Goal: Task Accomplishment & Management: Complete application form

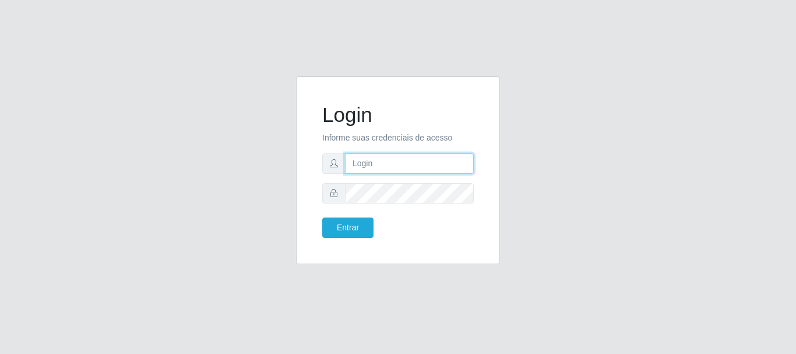
click at [368, 173] on input "text" at bounding box center [409, 163] width 129 height 20
click at [402, 165] on input "text" at bounding box center [409, 163] width 129 height 20
type input "tesouraria-C.asa@hotmail.com"
click at [383, 208] on form "Login Informe suas credenciais de acesso tesouraria-C.asa@hotmail.com Entrar" at bounding box center [398, 170] width 152 height 135
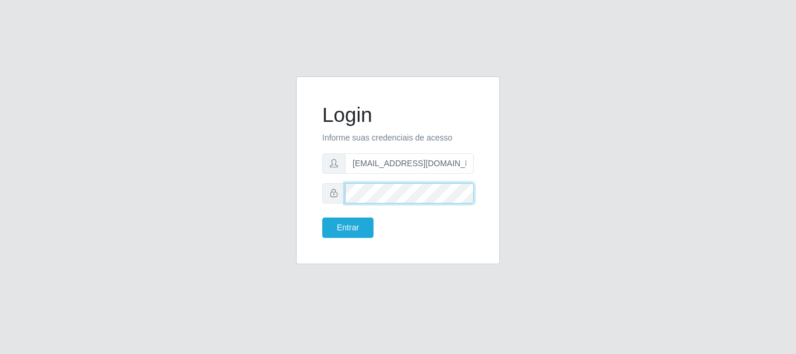
click at [322, 217] on button "Entrar" at bounding box center [347, 227] width 51 height 20
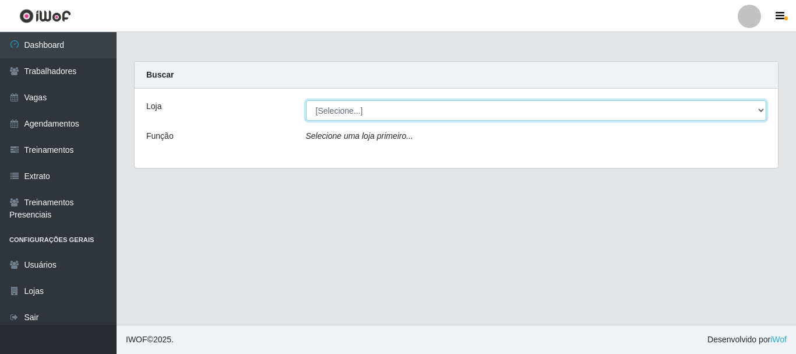
click at [339, 115] on select "[Selecione...] C-ASA Zona Norte" at bounding box center [536, 110] width 461 height 20
select select "239"
click at [306, 100] on select "[Selecione...] C-ASA Zona Norte" at bounding box center [536, 110] width 461 height 20
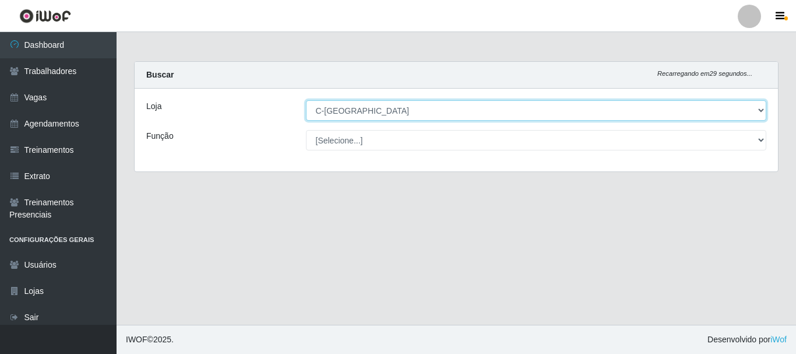
click at [349, 115] on select "[Selecione...] C-ASA Zona Norte" at bounding box center [536, 110] width 461 height 20
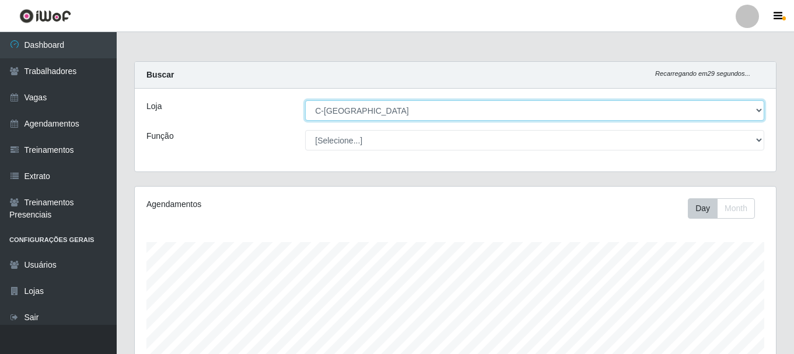
scroll to position [242, 641]
click at [305, 100] on select "[Selecione...] C-ASA Zona Norte" at bounding box center [534, 110] width 459 height 20
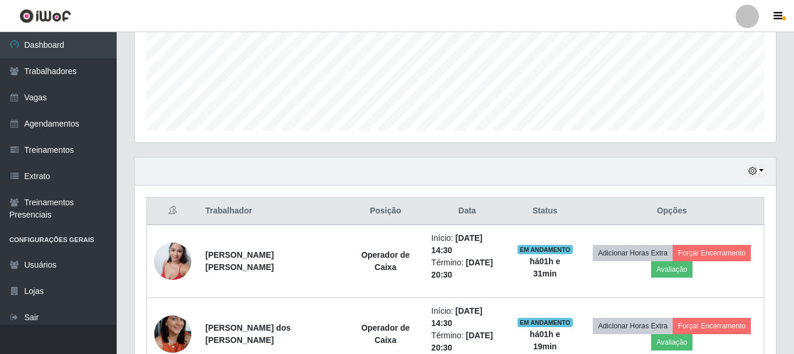
scroll to position [359, 0]
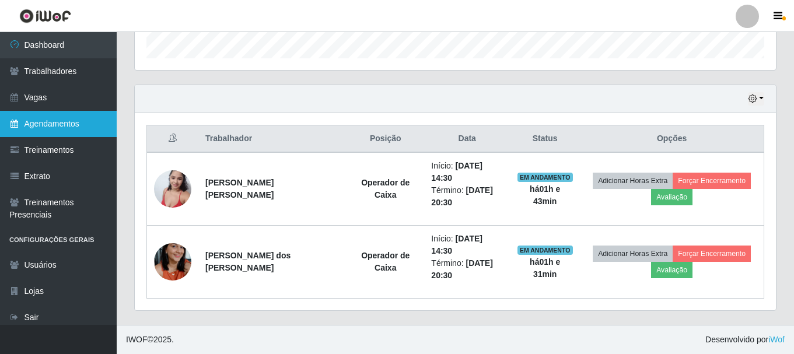
click at [69, 126] on link "Agendamentos" at bounding box center [58, 124] width 117 height 26
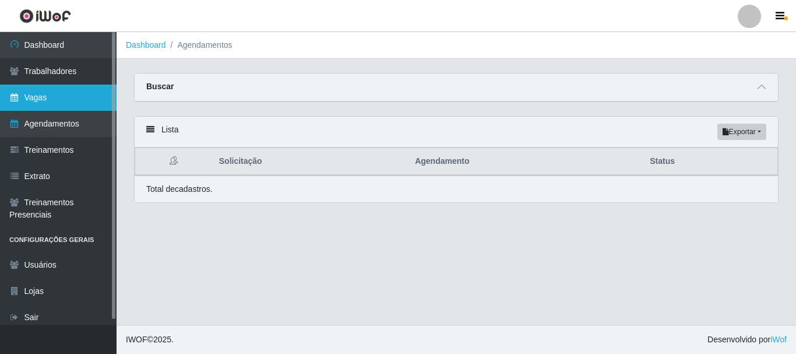
click at [45, 94] on link "Vagas" at bounding box center [58, 98] width 117 height 26
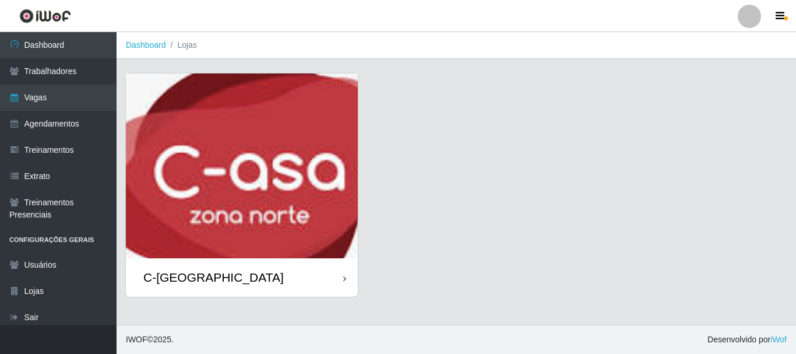
click at [233, 291] on div "C-[GEOGRAPHIC_DATA]" at bounding box center [242, 277] width 232 height 38
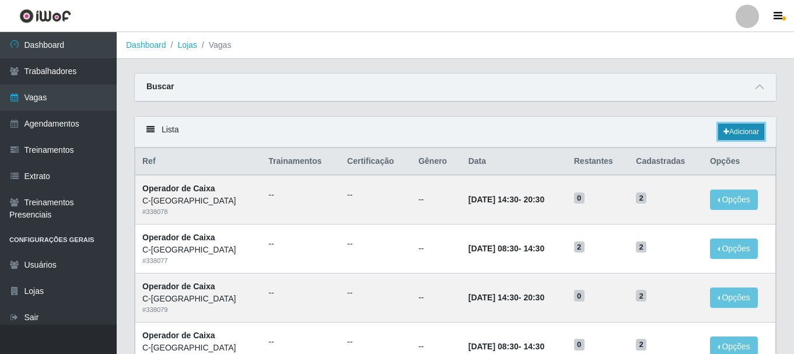
click at [759, 135] on link "Adicionar" at bounding box center [741, 132] width 46 height 16
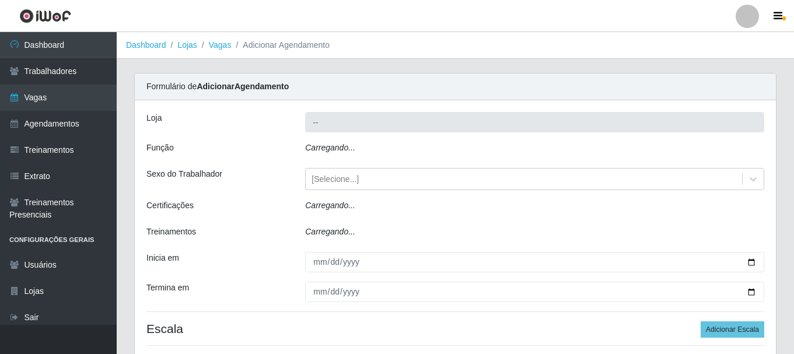
type input "C-[GEOGRAPHIC_DATA]"
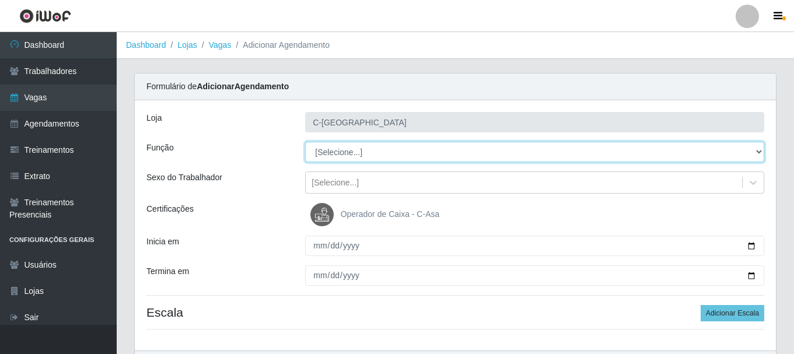
click at [756, 152] on select "[Selecione...] ASG ASG + ASG ++ Embalador Embalador + Embalador ++ Operador de …" at bounding box center [534, 152] width 459 height 20
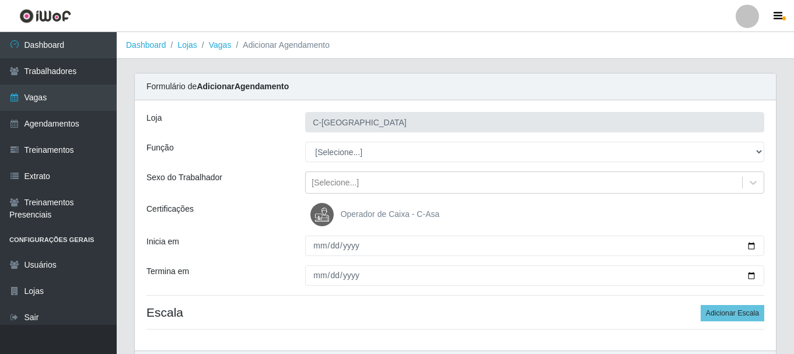
click at [139, 236] on div "Inicia em" at bounding box center [217, 246] width 159 height 20
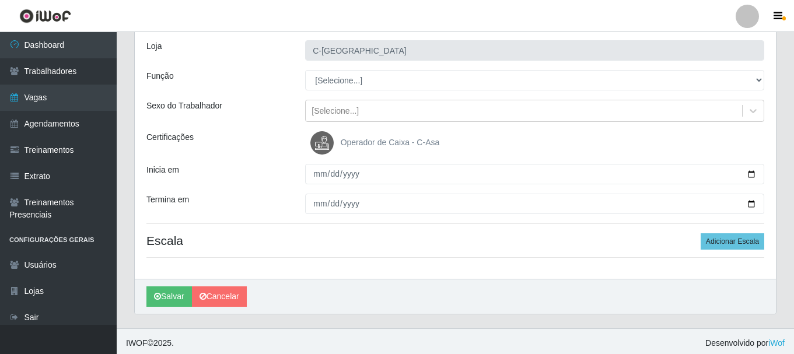
scroll to position [75, 0]
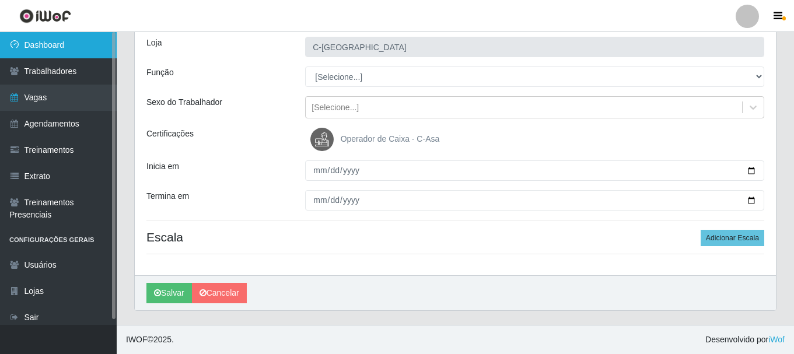
click at [48, 49] on link "Dashboard" at bounding box center [58, 45] width 117 height 26
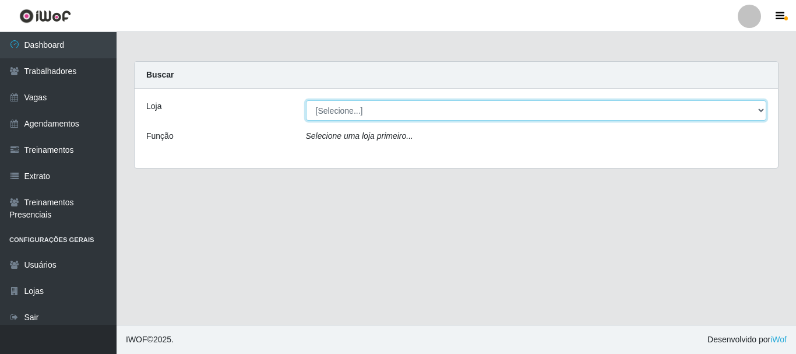
click at [342, 114] on select "[Selecione...] C-ASA [GEOGRAPHIC_DATA]" at bounding box center [536, 110] width 461 height 20
select select "239"
click at [306, 100] on select "[Selecione...] C-ASA [GEOGRAPHIC_DATA]" at bounding box center [536, 110] width 461 height 20
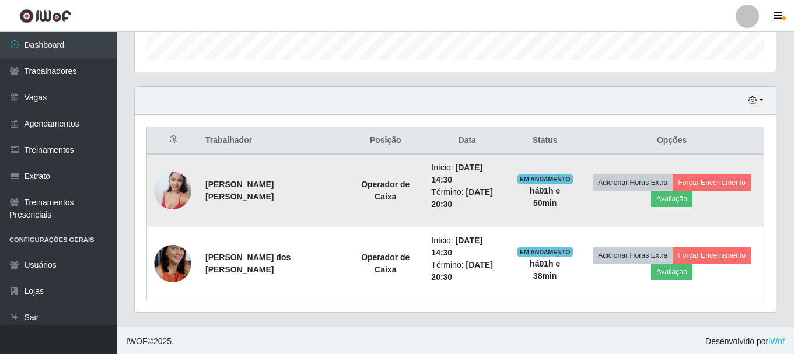
scroll to position [359, 0]
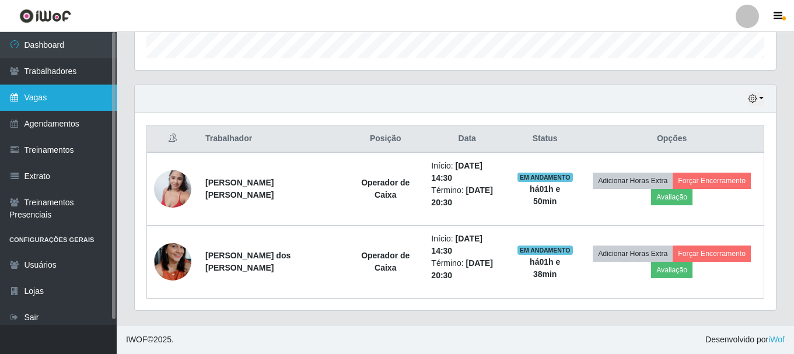
click at [47, 93] on link "Vagas" at bounding box center [58, 98] width 117 height 26
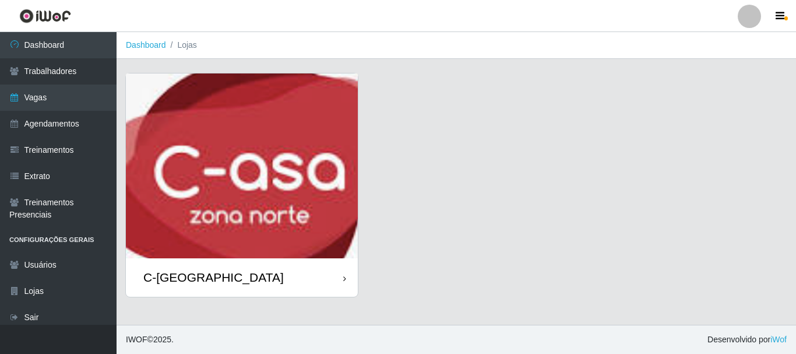
click at [224, 287] on div "C-[GEOGRAPHIC_DATA]" at bounding box center [242, 277] width 232 height 38
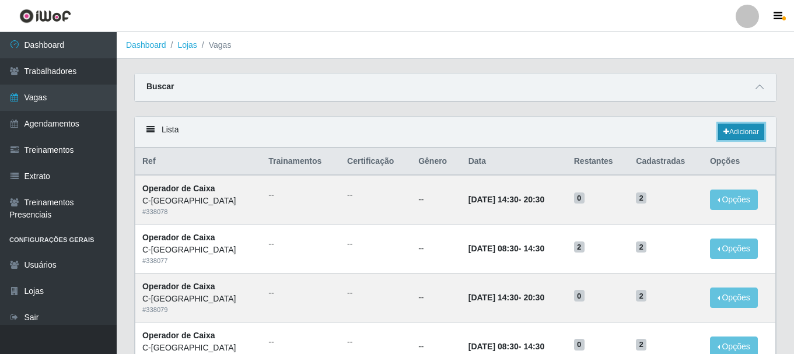
click at [734, 131] on link "Adicionar" at bounding box center [741, 132] width 46 height 16
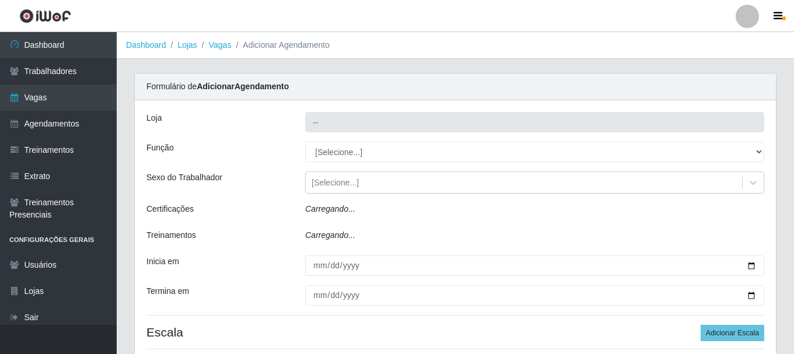
type input "C-[GEOGRAPHIC_DATA]"
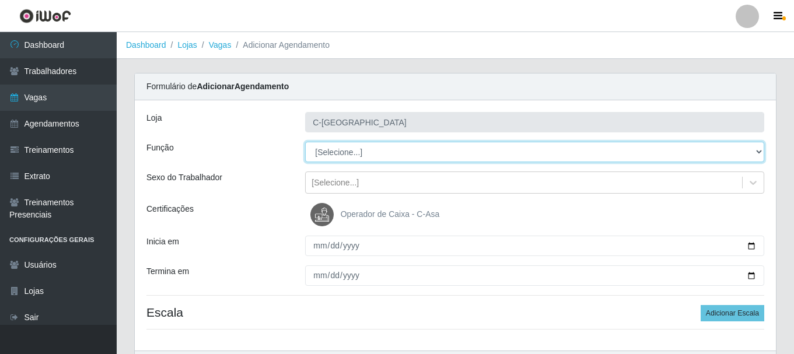
click at [338, 151] on select "[Selecione...] ASG ASG + ASG ++ Embalador Embalador + Embalador ++ Operador de …" at bounding box center [534, 152] width 459 height 20
select select "1"
click at [305, 142] on select "[Selecione...] ASG ASG + ASG ++ Embalador Embalador + Embalador ++ Operador de …" at bounding box center [534, 152] width 459 height 20
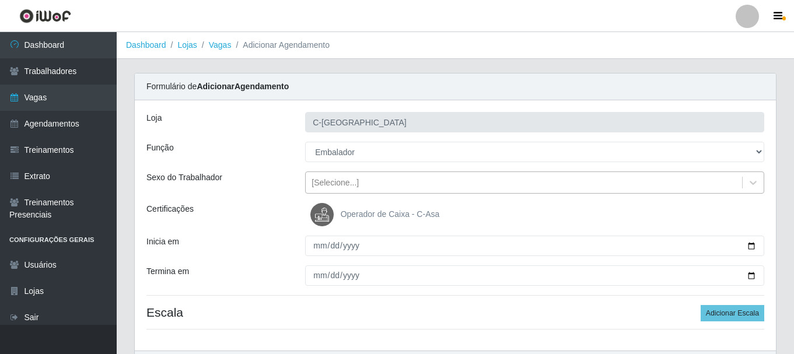
click at [354, 184] on div "[Selecione...]" at bounding box center [334, 183] width 47 height 12
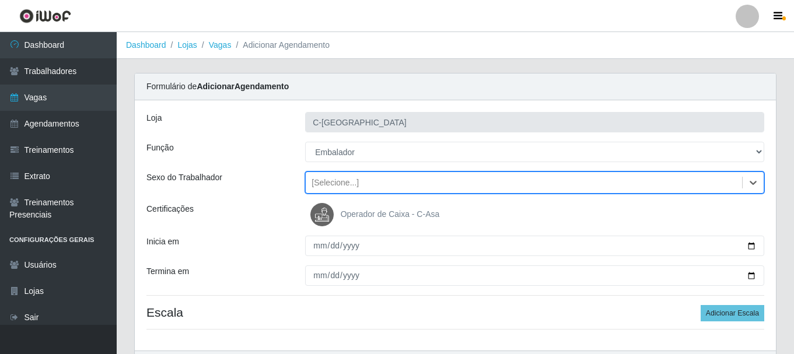
click at [368, 182] on div "[Selecione...]" at bounding box center [524, 182] width 436 height 19
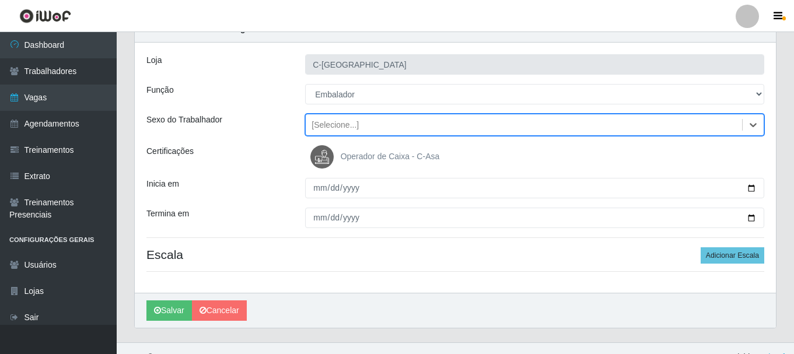
scroll to position [58, 0]
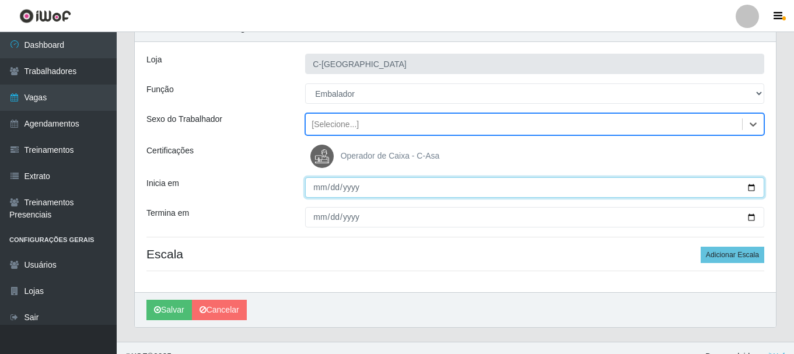
click at [750, 185] on input "Inicia em" at bounding box center [534, 187] width 459 height 20
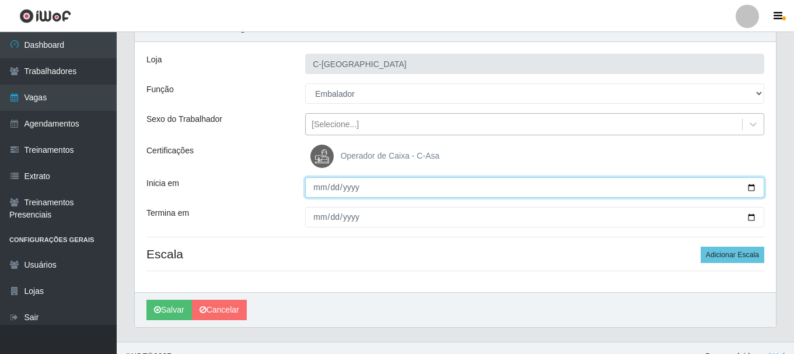
type input "2025-09-06"
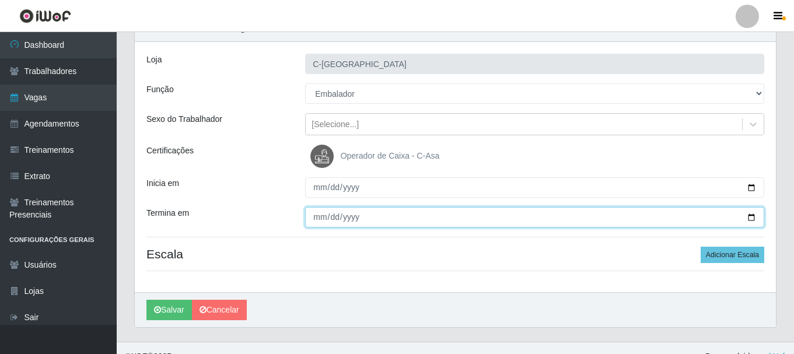
click at [756, 218] on input "Termina em" at bounding box center [534, 217] width 459 height 20
type input "2025-09-06"
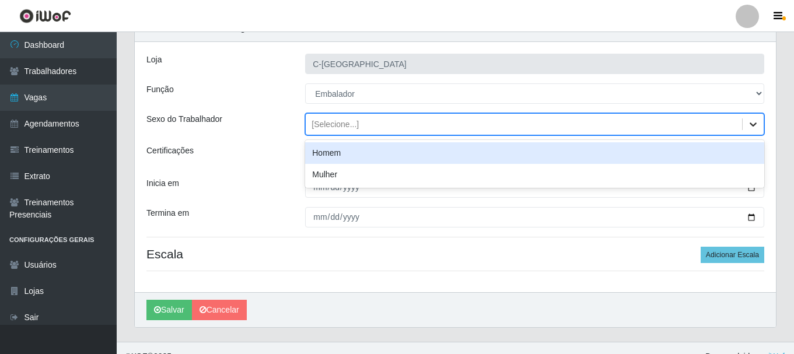
click at [750, 126] on icon at bounding box center [753, 124] width 12 height 12
click at [353, 150] on div "Homem" at bounding box center [534, 153] width 459 height 22
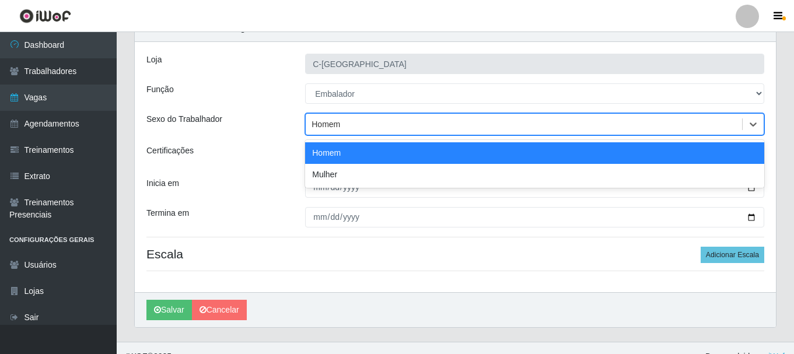
click at [413, 124] on div "Homem" at bounding box center [524, 124] width 436 height 19
click at [410, 146] on div "Homem" at bounding box center [534, 153] width 459 height 22
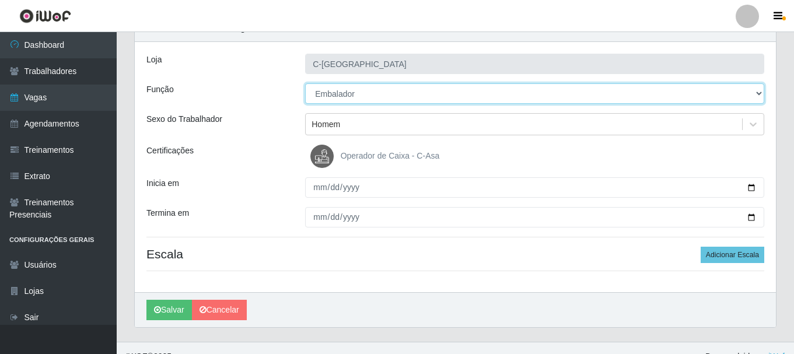
click at [386, 94] on select "[Selecione...] ASG ASG + ASG ++ Embalador Embalador + Embalador ++ Operador de …" at bounding box center [534, 93] width 459 height 20
select select "71"
click at [305, 83] on select "[Selecione...] ASG ASG + ASG ++ Embalador Embalador + Embalador ++ Operador de …" at bounding box center [534, 93] width 459 height 20
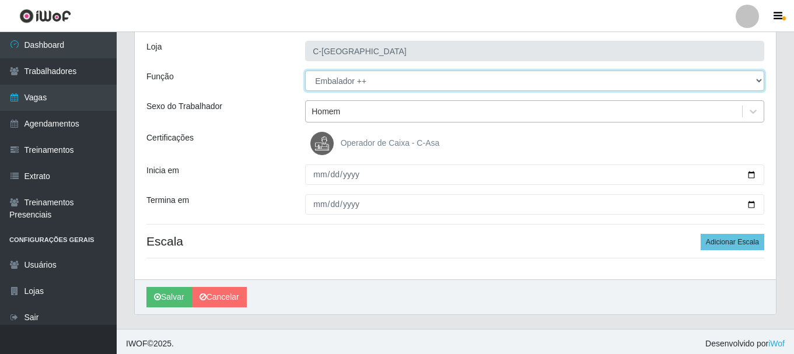
scroll to position [75, 0]
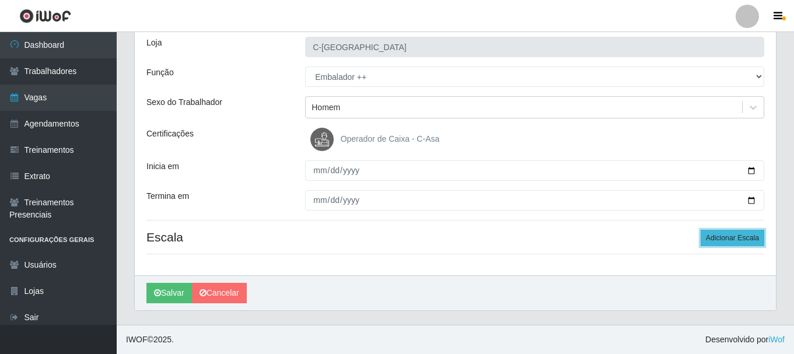
click at [714, 238] on button "Adicionar Escala" at bounding box center [732, 238] width 64 height 16
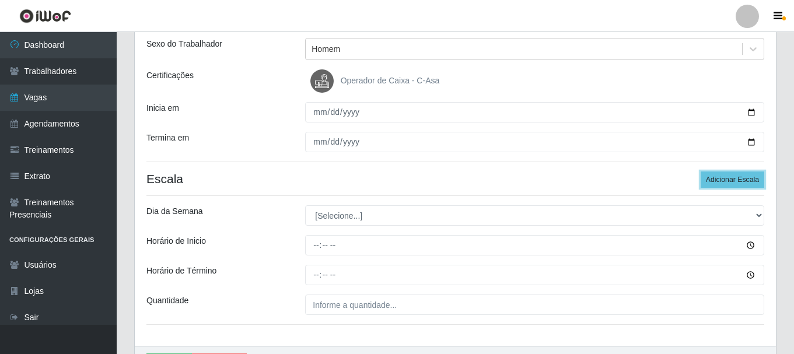
scroll to position [192, 0]
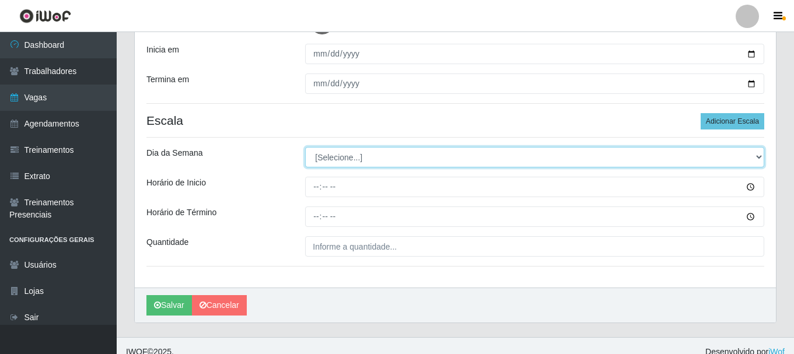
click at [760, 157] on select "[Selecione...] Segunda Terça Quarta Quinta Sexta Sábado Domingo" at bounding box center [534, 157] width 459 height 20
select select "6"
click at [305, 147] on select "[Selecione...] Segunda Terça Quarta Quinta Sexta Sábado Domingo" at bounding box center [534, 157] width 459 height 20
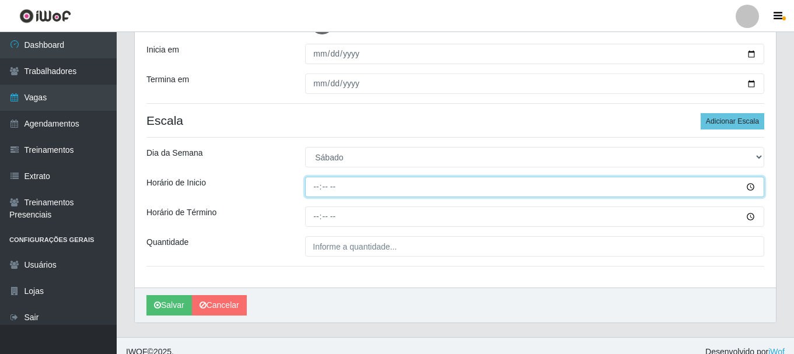
click at [398, 196] on input "Horário de Inicio" at bounding box center [534, 187] width 459 height 20
type input "14:30"
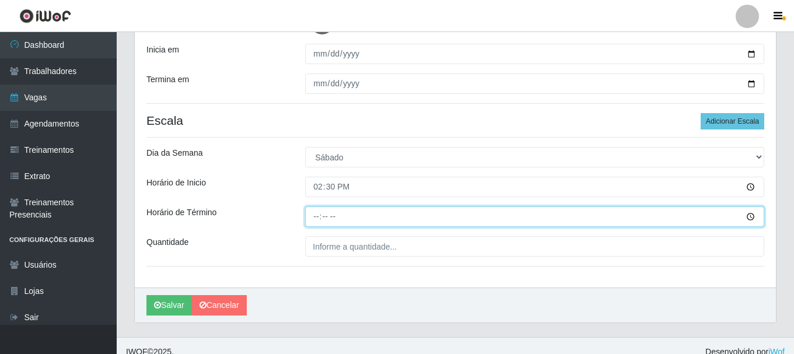
click at [367, 226] on input "Horário de Término" at bounding box center [534, 216] width 459 height 20
type input "20:30"
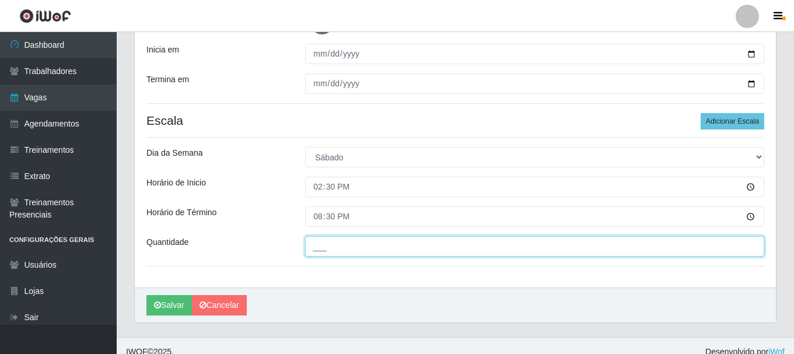
click at [417, 250] on input "___" at bounding box center [534, 246] width 459 height 20
type input "4__"
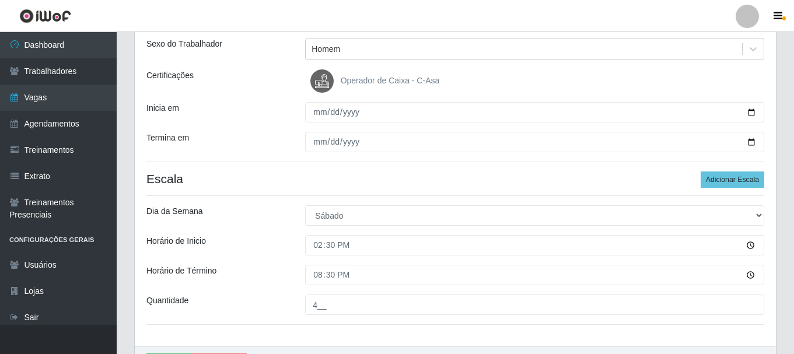
scroll to position [75, 0]
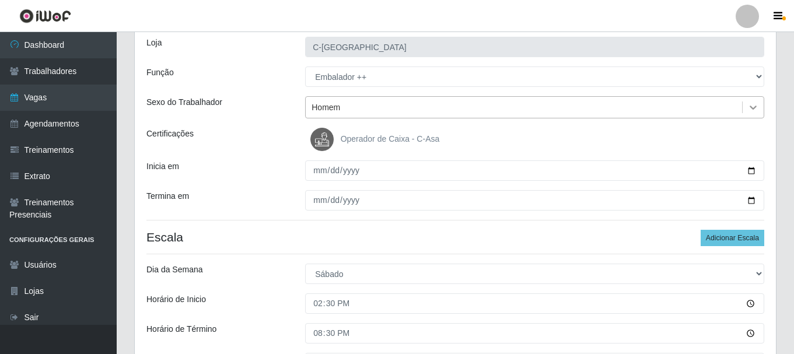
click at [759, 103] on div at bounding box center [752, 107] width 21 height 21
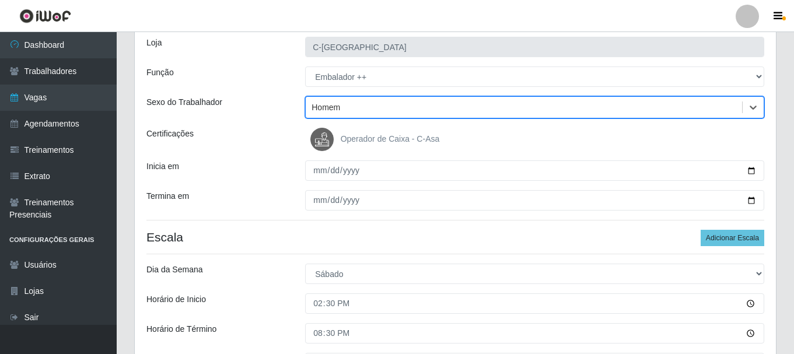
click at [326, 113] on div "Homem" at bounding box center [325, 107] width 29 height 12
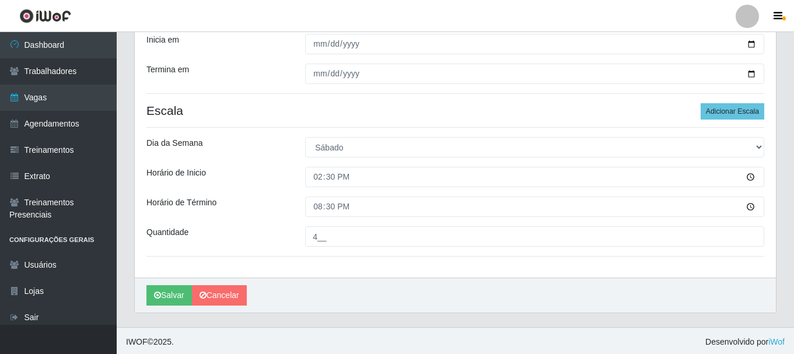
scroll to position [204, 0]
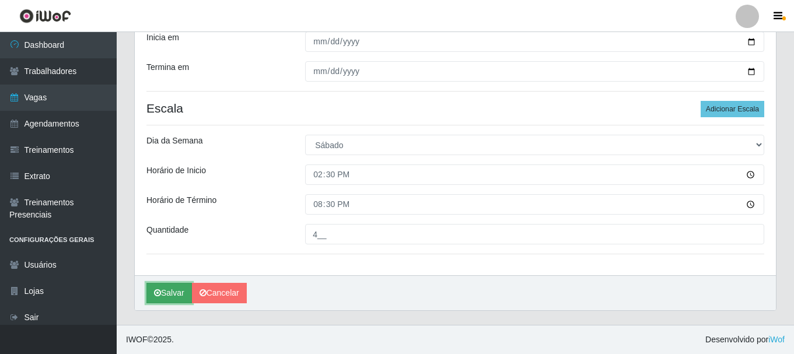
click at [171, 295] on button "Salvar" at bounding box center [168, 293] width 45 height 20
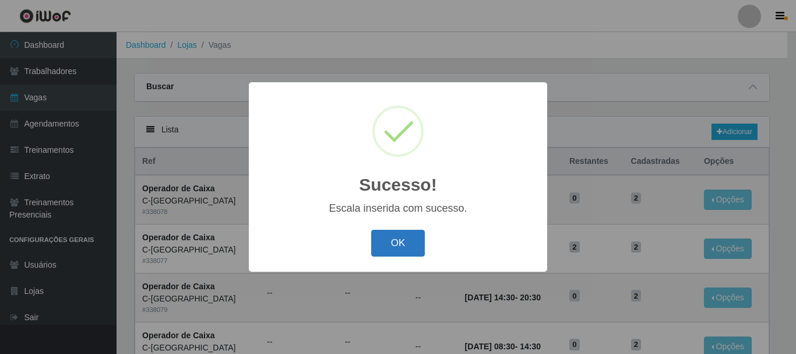
click at [385, 241] on button "OK" at bounding box center [398, 243] width 54 height 27
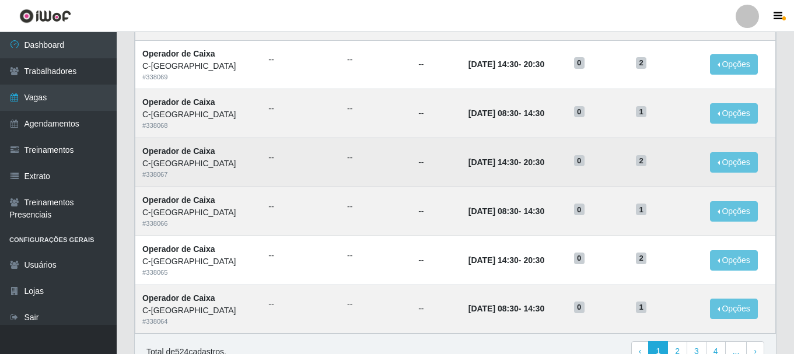
scroll to position [634, 0]
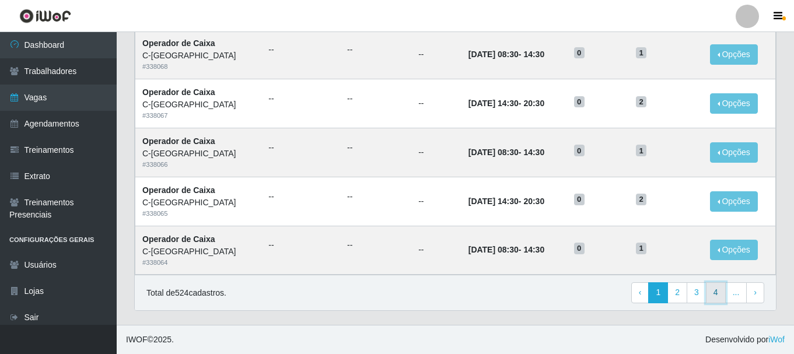
click at [718, 292] on link "4" at bounding box center [715, 292] width 20 height 21
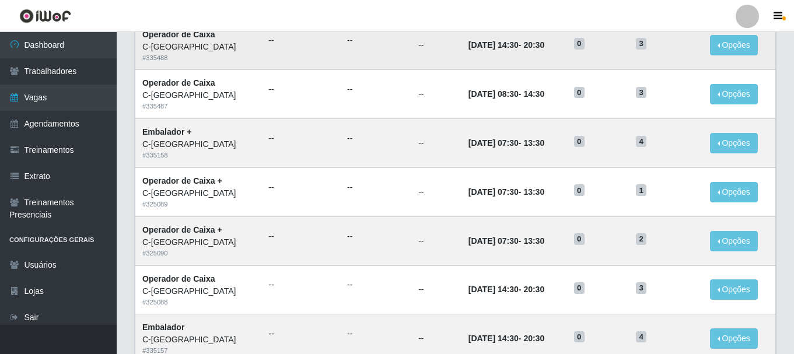
scroll to position [634, 0]
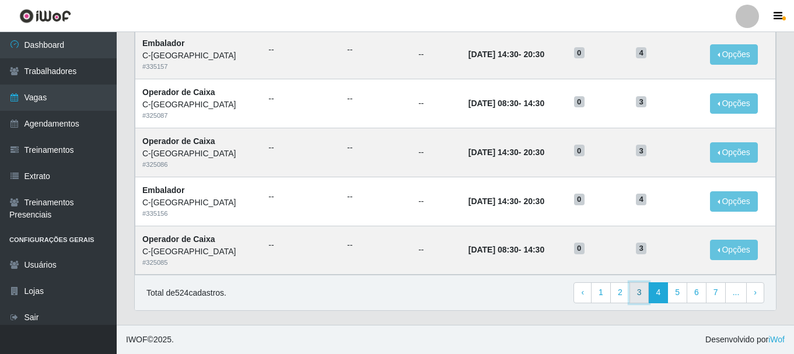
click at [638, 293] on link "3" at bounding box center [639, 292] width 20 height 21
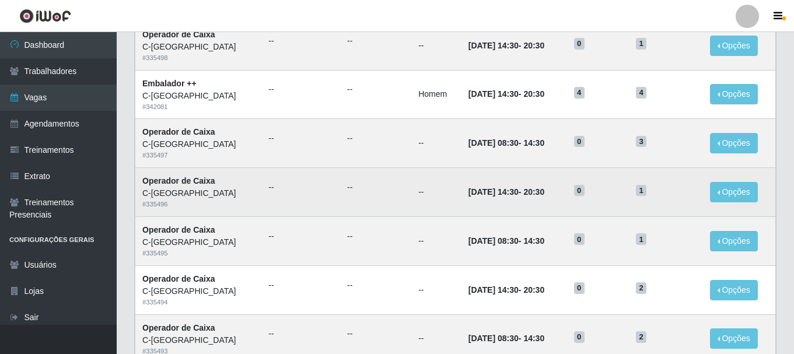
scroll to position [518, 0]
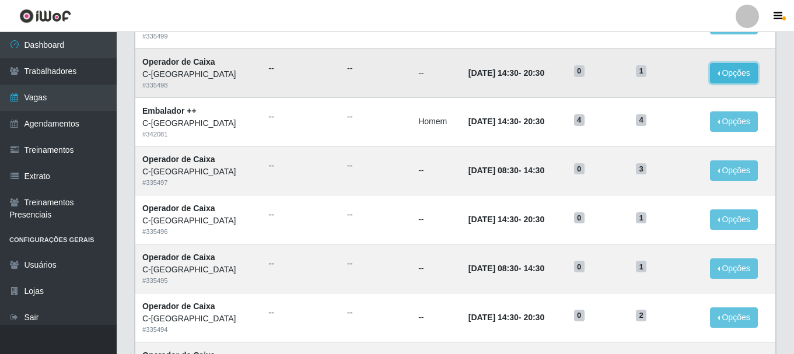
click at [728, 72] on button "Opções" at bounding box center [734, 73] width 48 height 20
click at [666, 82] on button "Editar" at bounding box center [662, 76] width 92 height 24
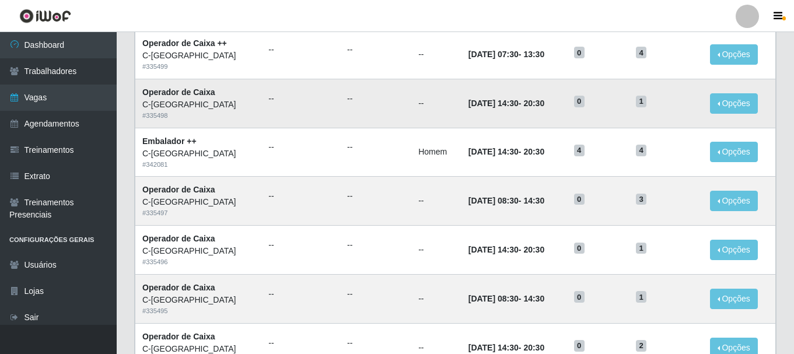
scroll to position [459, 0]
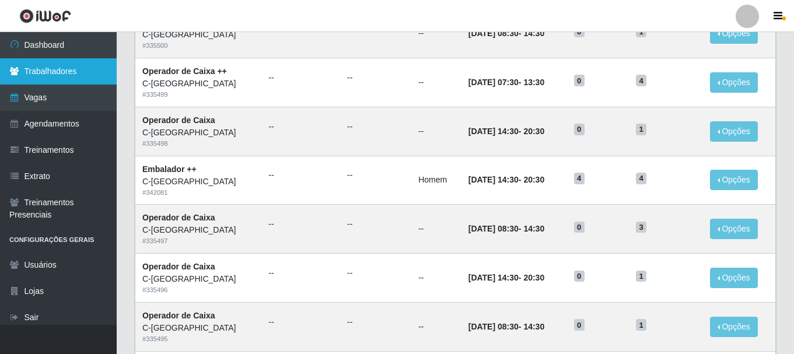
click at [73, 76] on link "Trabalhadores" at bounding box center [58, 71] width 117 height 26
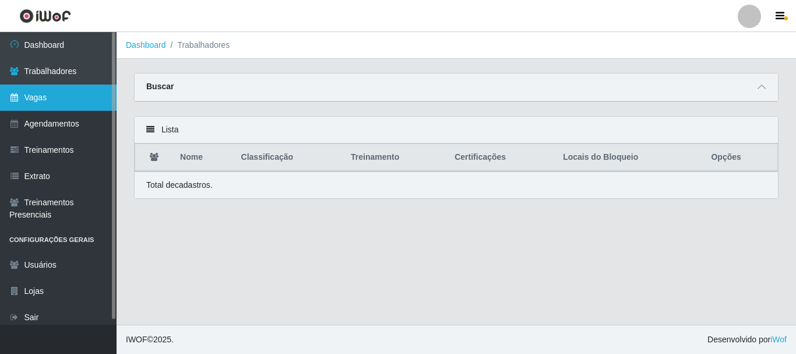
click at [49, 101] on link "Vagas" at bounding box center [58, 98] width 117 height 26
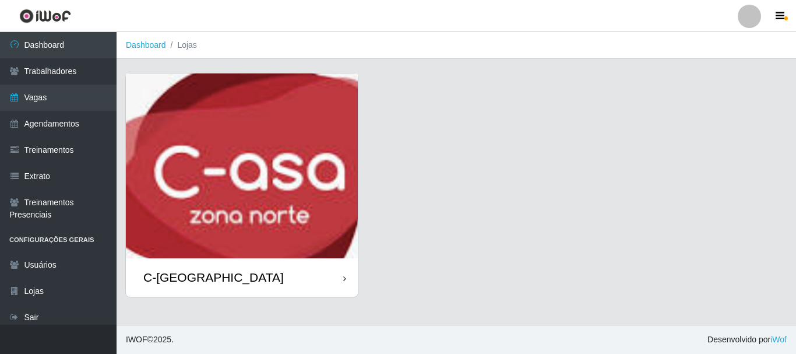
click at [229, 280] on div "C-[GEOGRAPHIC_DATA]" at bounding box center [213, 277] width 141 height 15
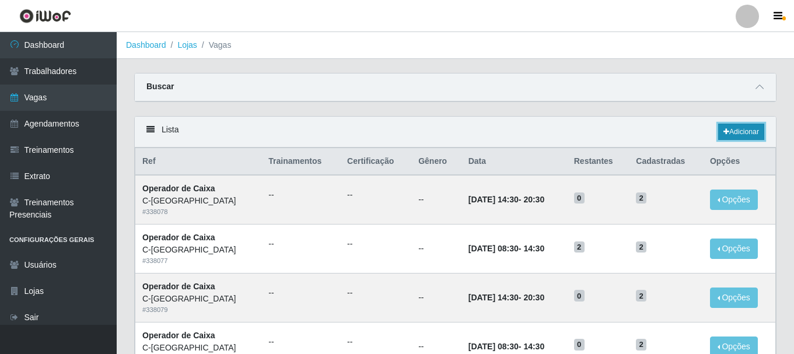
click at [735, 135] on link "Adicionar" at bounding box center [741, 132] width 46 height 16
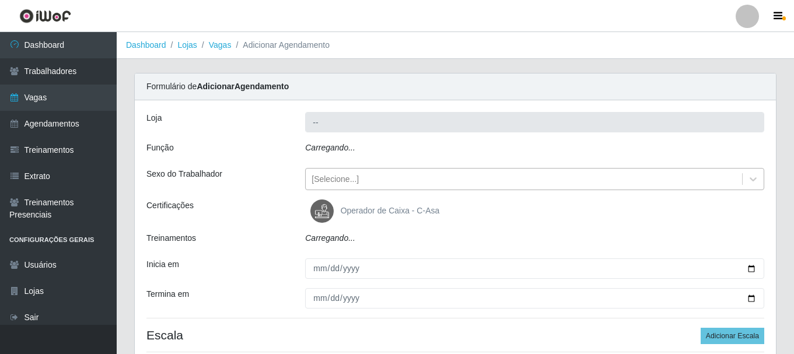
type input "C-[GEOGRAPHIC_DATA]"
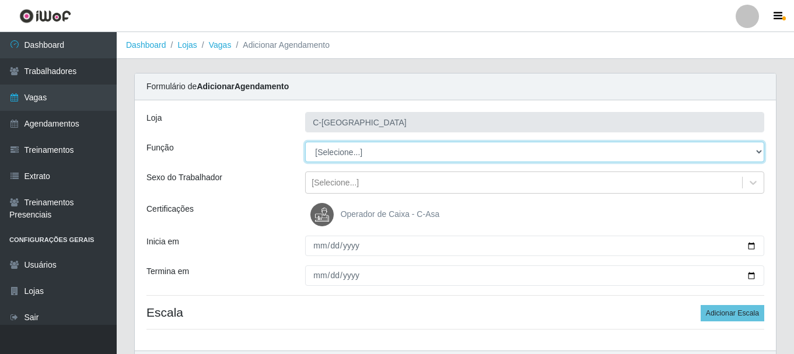
click at [371, 155] on select "[Selecione...] ASG ASG + ASG ++ Embalador Embalador + Embalador ++ Operador de …" at bounding box center [534, 152] width 459 height 20
select select "73"
click at [305, 142] on select "[Selecione...] ASG ASG + ASG ++ Embalador Embalador + Embalador ++ Operador de …" at bounding box center [534, 152] width 459 height 20
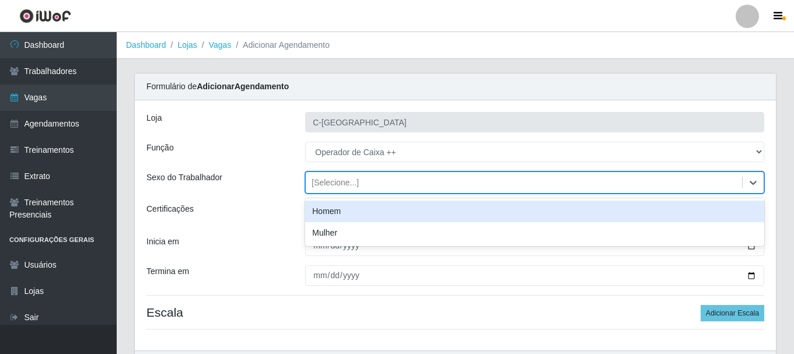
click at [377, 184] on div "[Selecione...]" at bounding box center [524, 182] width 436 height 19
click at [754, 181] on icon at bounding box center [753, 183] width 12 height 12
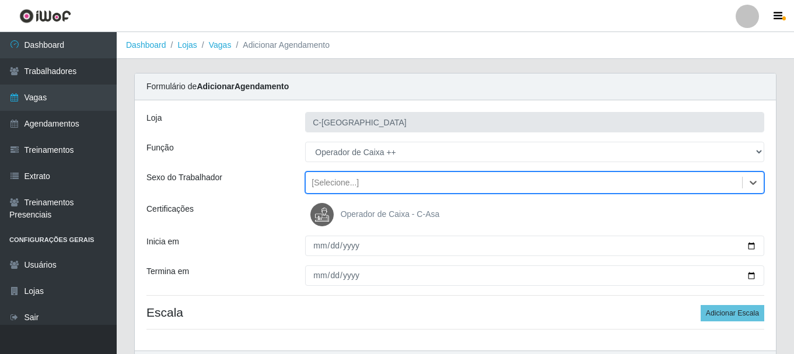
click at [376, 210] on span "Operador de Caixa - C-Asa" at bounding box center [389, 213] width 99 height 9
click at [0, 0] on input "Operador de Caixa - C-Asa" at bounding box center [0, 0] width 0 height 0
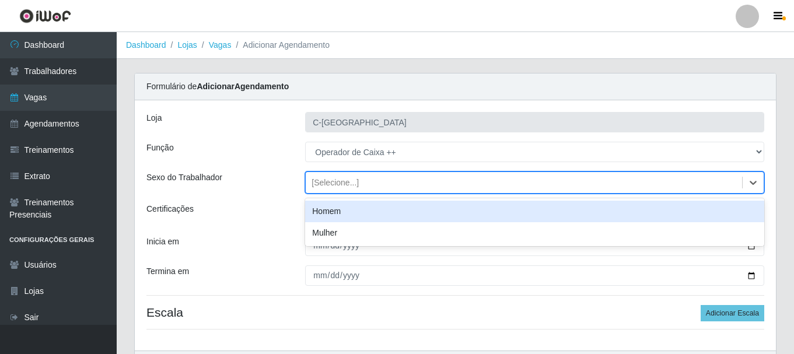
click at [360, 191] on div "[Selecione...]" at bounding box center [524, 182] width 436 height 19
click at [357, 203] on div "Homem" at bounding box center [534, 212] width 459 height 22
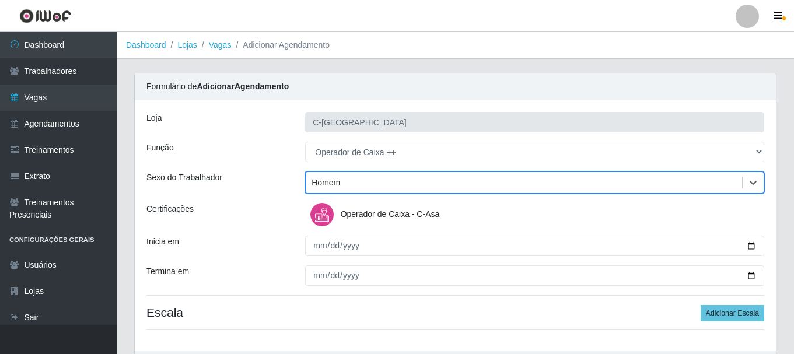
click at [387, 213] on span "Operador de Caixa - C-Asa" at bounding box center [389, 213] width 99 height 9
click at [0, 0] on input "Operador de Caixa - C-Asa" at bounding box center [0, 0] width 0 height 0
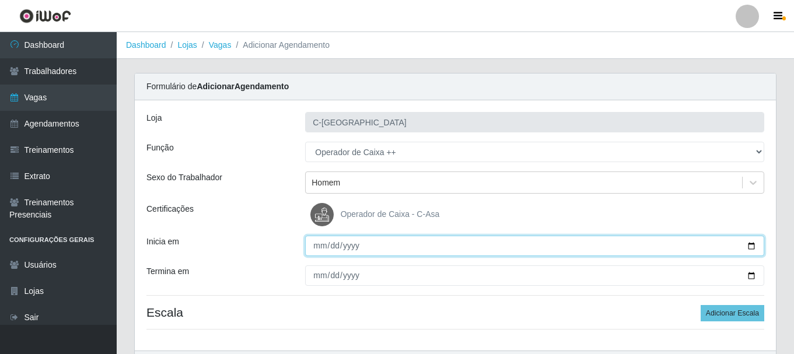
click at [375, 245] on input "Inicia em" at bounding box center [534, 246] width 459 height 20
click at [752, 245] on input "Inicia em" at bounding box center [534, 246] width 459 height 20
type input "2025-09-06"
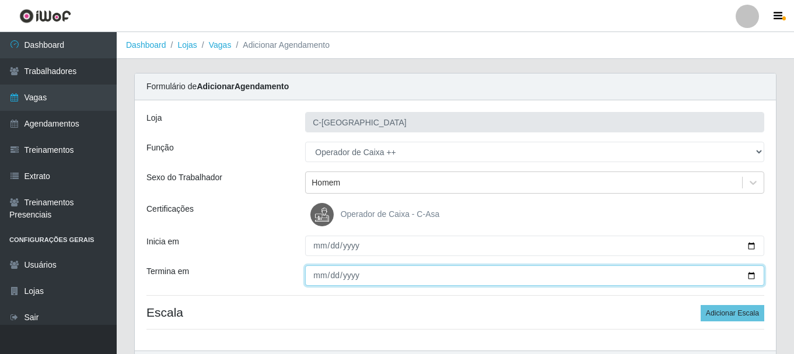
click at [749, 271] on input "Termina em" at bounding box center [534, 275] width 459 height 20
type input "2025-09-06"
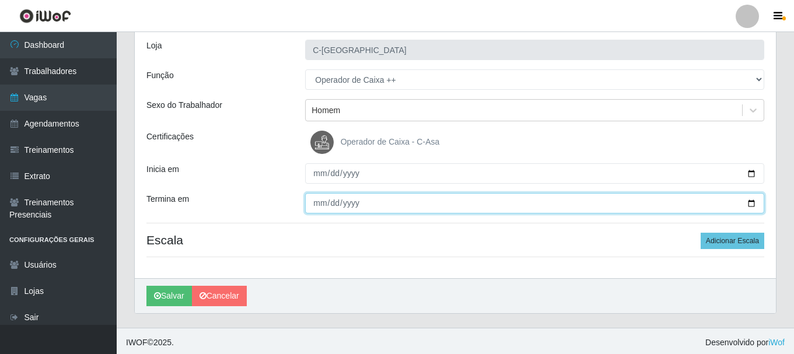
scroll to position [75, 0]
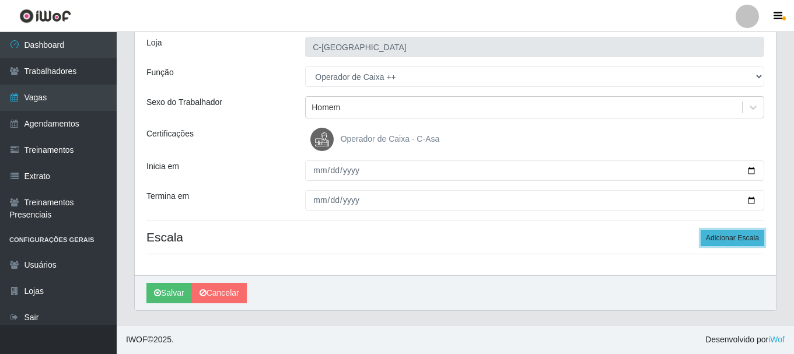
click at [726, 240] on button "Adicionar Escala" at bounding box center [732, 238] width 64 height 16
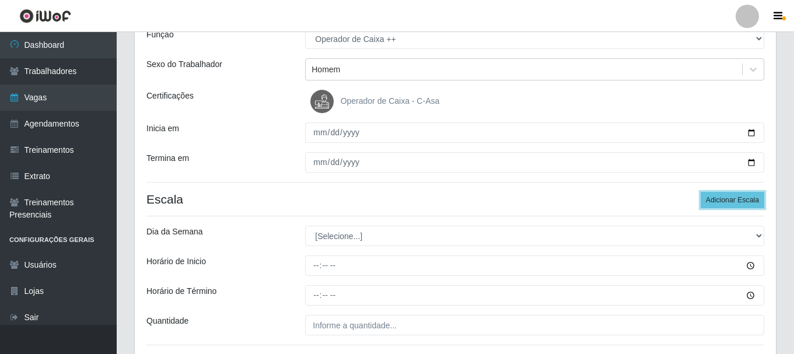
scroll to position [134, 0]
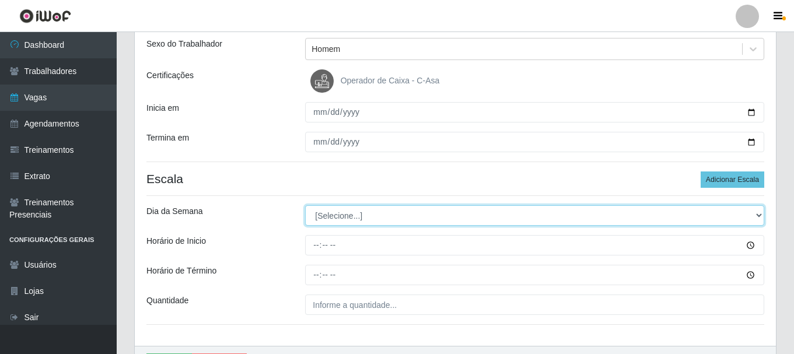
click at [531, 219] on select "[Selecione...] Segunda Terça Quarta Quinta Sexta Sábado Domingo" at bounding box center [534, 215] width 459 height 20
select select "6"
click at [305, 205] on select "[Selecione...] Segunda Terça Quarta Quinta Sexta Sábado Domingo" at bounding box center [534, 215] width 459 height 20
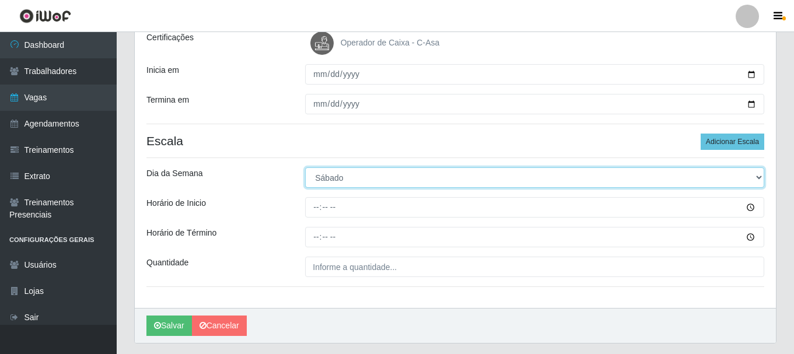
scroll to position [192, 0]
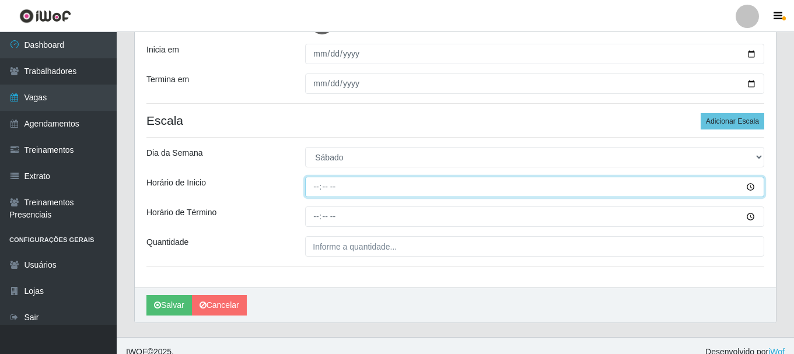
click at [322, 187] on input "Horário de Inicio" at bounding box center [534, 187] width 459 height 20
type input "08:00"
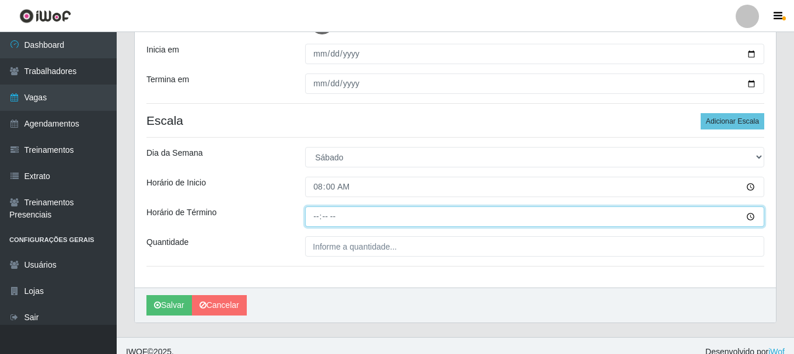
click at [316, 219] on input "Horário de Término" at bounding box center [534, 216] width 459 height 20
type input "14:00"
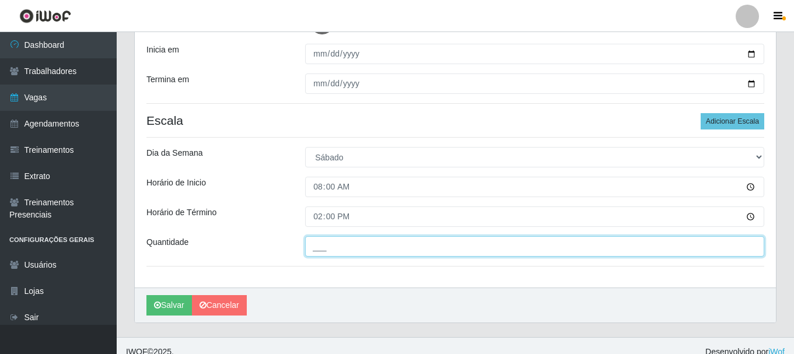
click at [396, 254] on input "___" at bounding box center [534, 246] width 459 height 20
type input "2__"
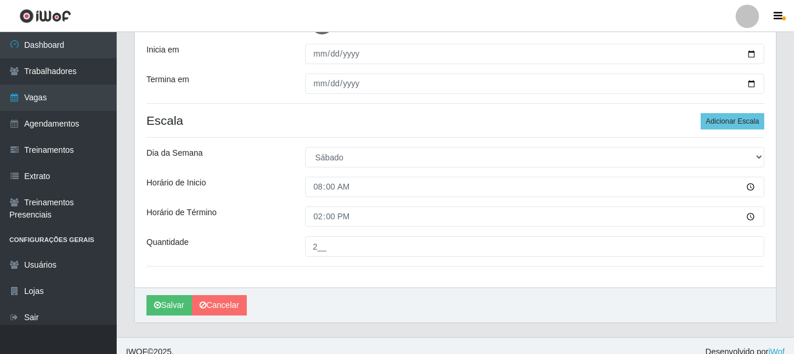
click at [666, 271] on div "Loja C-ASA Zona Norte Função [Selecione...] ASG ASG + ASG ++ Embalador Embalado…" at bounding box center [455, 97] width 641 height 379
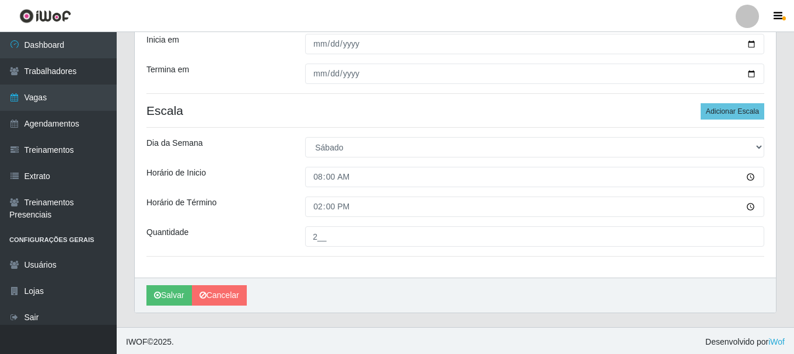
scroll to position [204, 0]
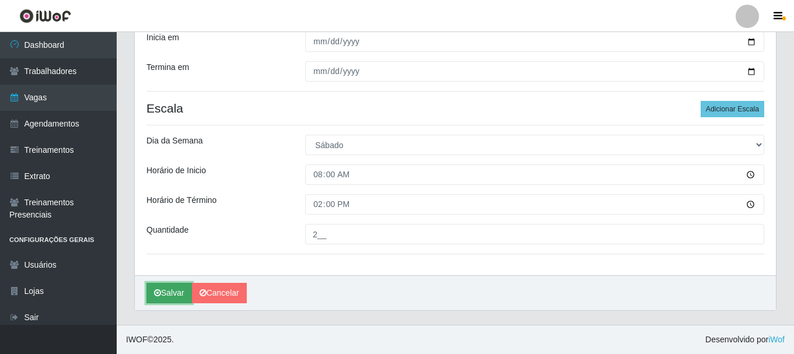
click at [175, 293] on button "Salvar" at bounding box center [168, 293] width 45 height 20
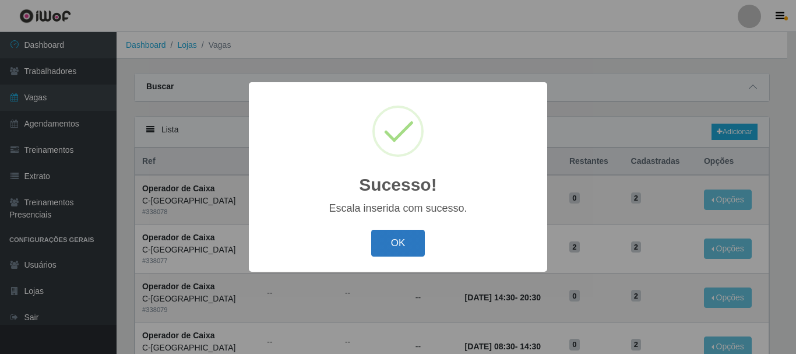
click at [412, 241] on button "OK" at bounding box center [398, 243] width 54 height 27
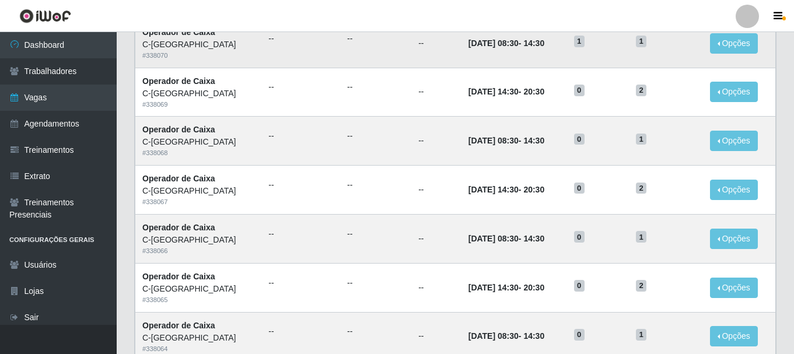
scroll to position [634, 0]
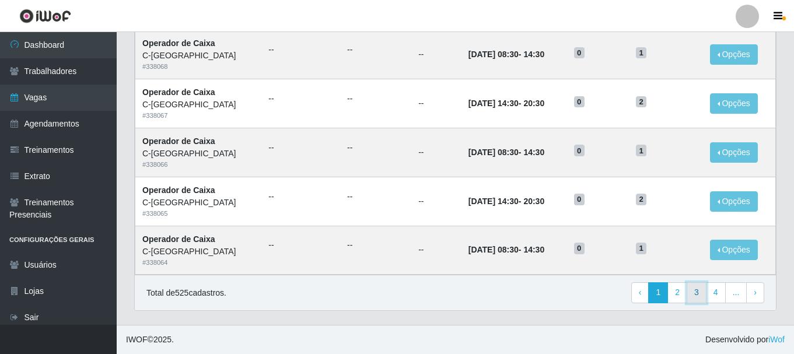
click at [691, 292] on link "3" at bounding box center [696, 292] width 20 height 21
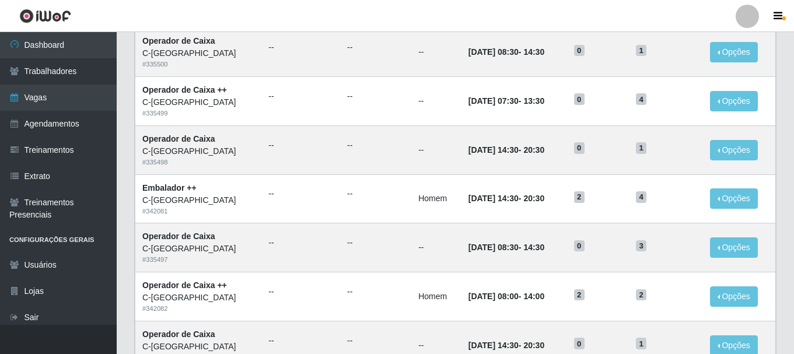
scroll to position [466, 0]
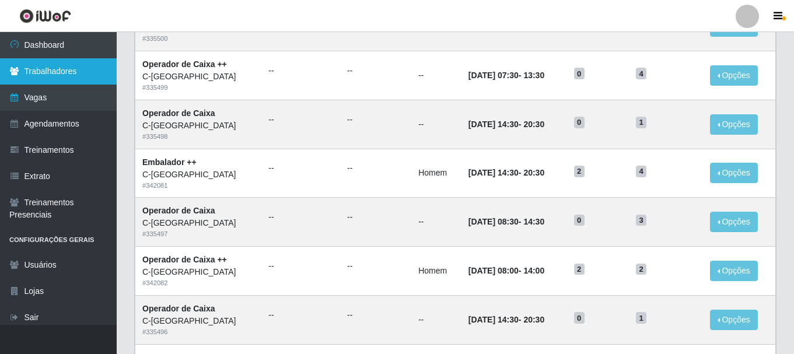
click at [69, 73] on link "Trabalhadores" at bounding box center [58, 71] width 117 height 26
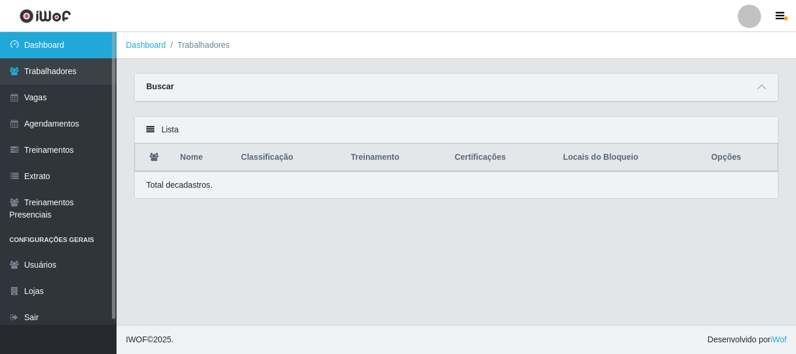
click at [61, 54] on link "Dashboard" at bounding box center [58, 45] width 117 height 26
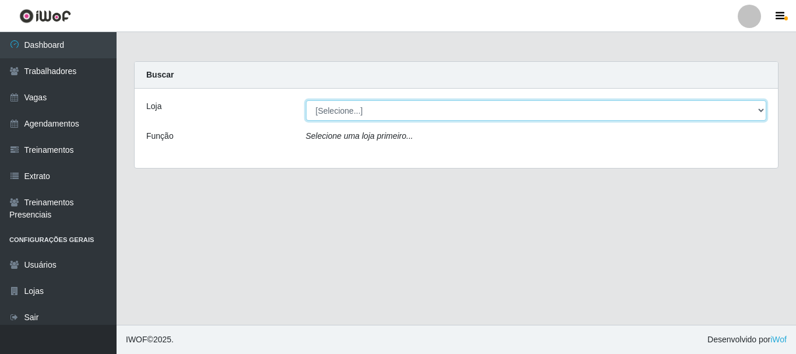
click at [338, 115] on select "[Selecione...] C-ASA [GEOGRAPHIC_DATA]" at bounding box center [536, 110] width 461 height 20
select select "239"
click at [306, 100] on select "[Selecione...] C-ASA [GEOGRAPHIC_DATA]" at bounding box center [536, 110] width 461 height 20
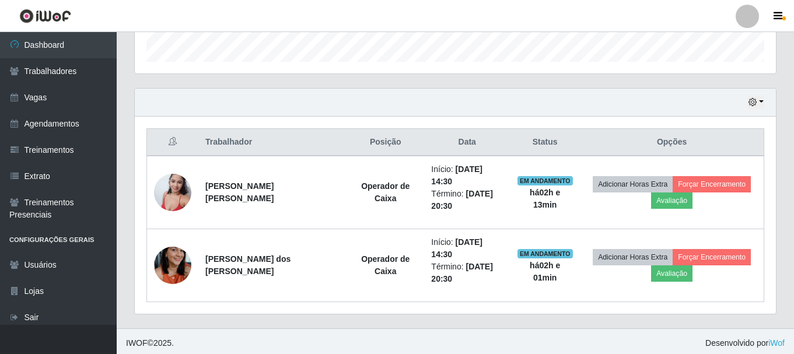
scroll to position [359, 0]
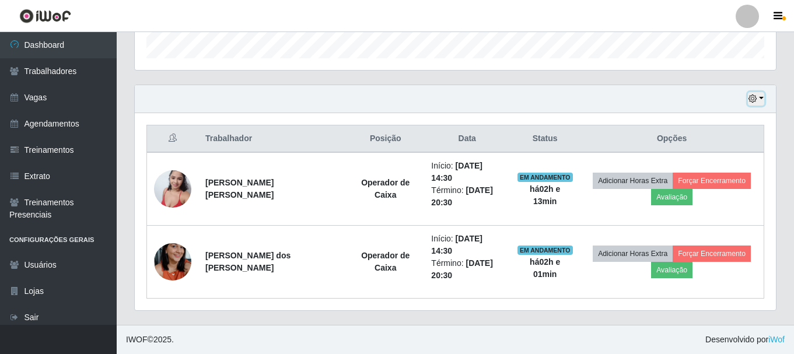
click at [753, 99] on icon "button" at bounding box center [752, 98] width 8 height 8
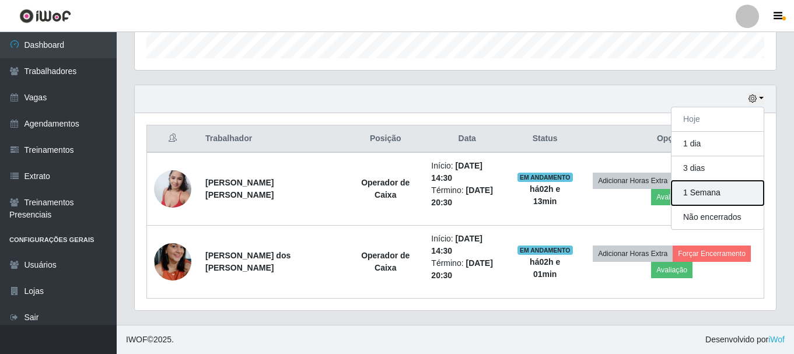
click at [698, 190] on button "1 Semana" at bounding box center [717, 193] width 92 height 24
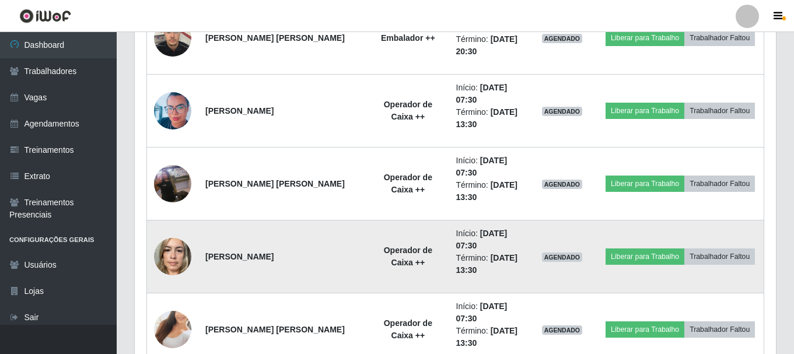
scroll to position [1423, 0]
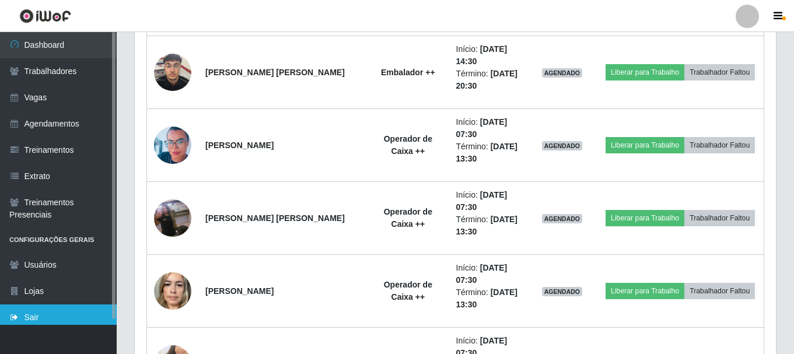
click at [44, 314] on link "Sair" at bounding box center [58, 317] width 117 height 26
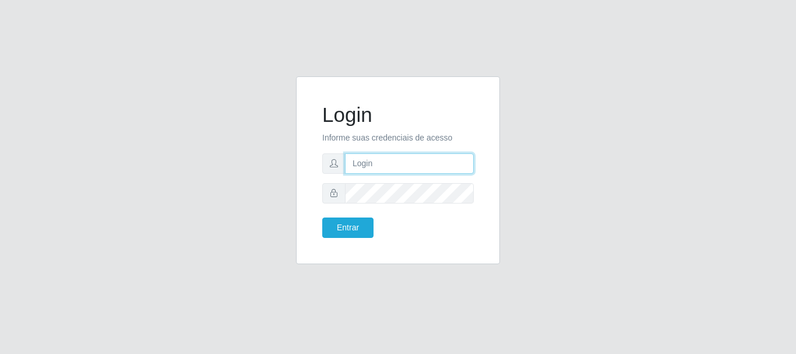
click at [358, 162] on input "text" at bounding box center [409, 163] width 129 height 20
type input "tesouraria-C.asa@hotmail.com"
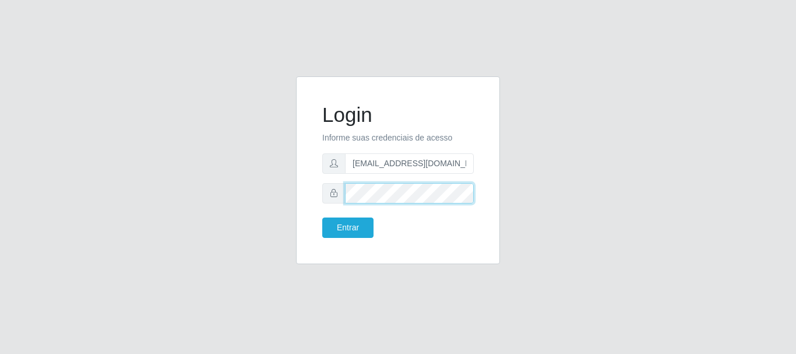
click at [322, 217] on button "Entrar" at bounding box center [347, 227] width 51 height 20
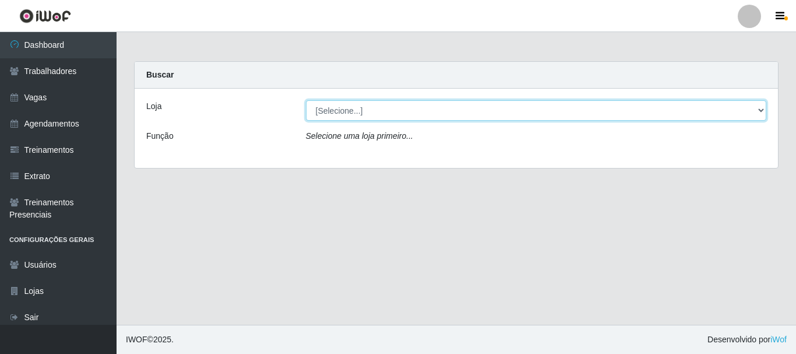
click at [338, 116] on select "[Selecione...] C-ASA Zona Norte" at bounding box center [536, 110] width 461 height 20
select select "239"
click at [306, 100] on select "[Selecione...] C-ASA Zona Norte" at bounding box center [536, 110] width 461 height 20
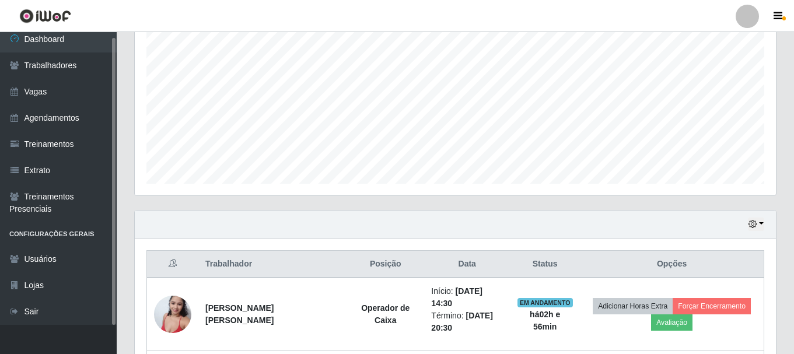
scroll to position [359, 0]
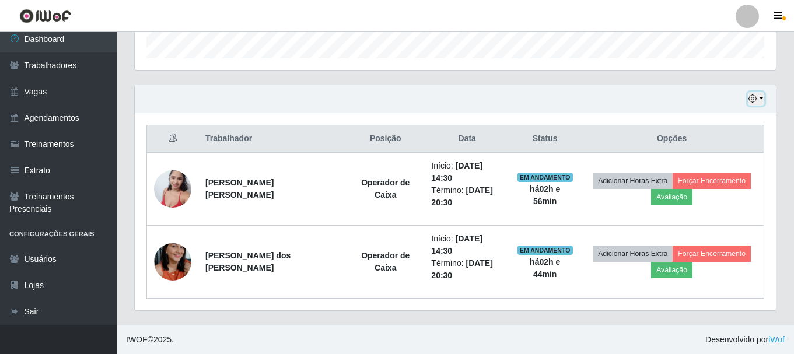
click at [760, 99] on button "button" at bounding box center [755, 98] width 16 height 13
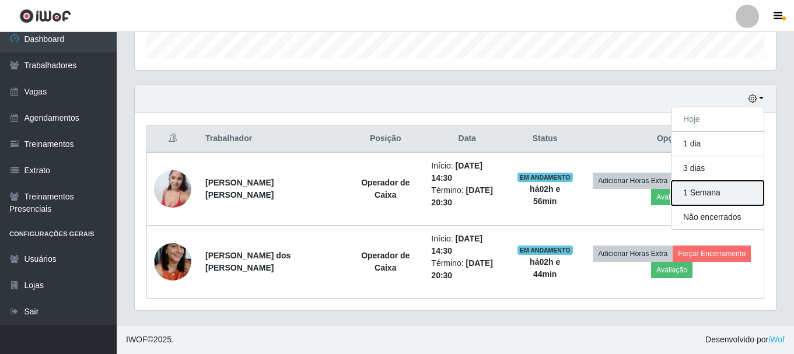
click at [716, 197] on button "1 Semana" at bounding box center [717, 193] width 92 height 24
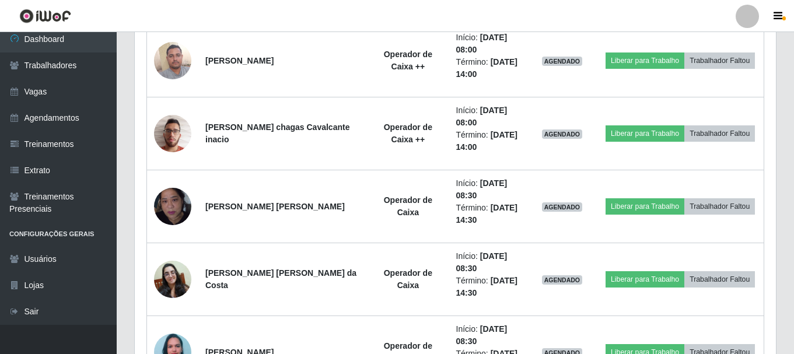
scroll to position [767, 0]
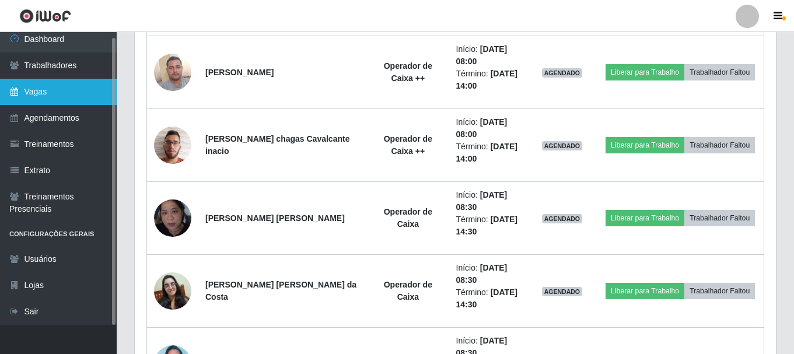
click at [40, 87] on link "Vagas" at bounding box center [58, 92] width 117 height 26
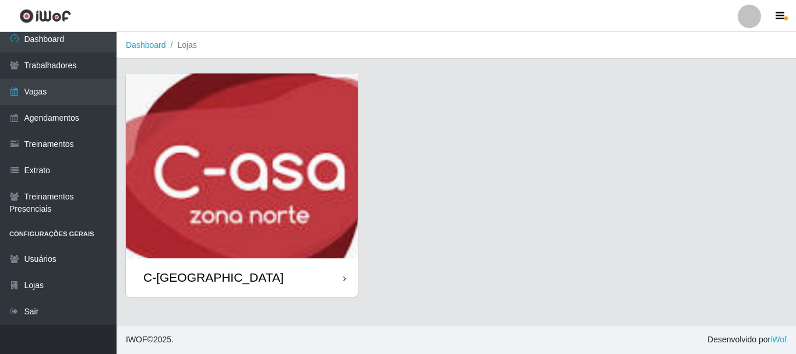
click at [203, 277] on div "C-[GEOGRAPHIC_DATA]" at bounding box center [213, 277] width 141 height 15
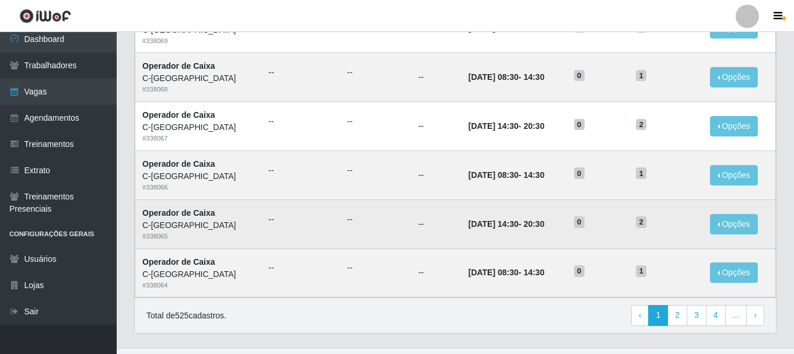
scroll to position [634, 0]
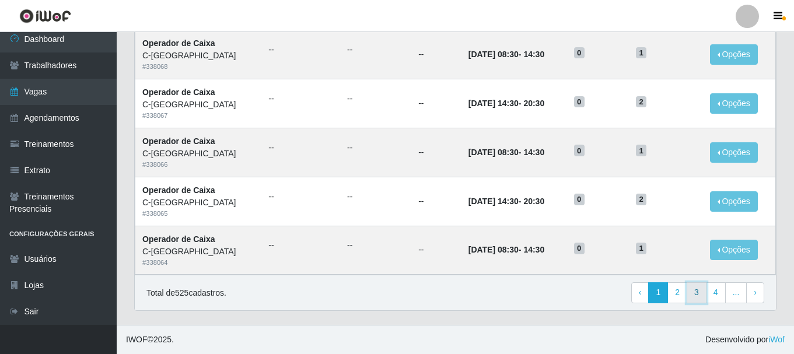
click at [697, 290] on link "3" at bounding box center [696, 292] width 20 height 21
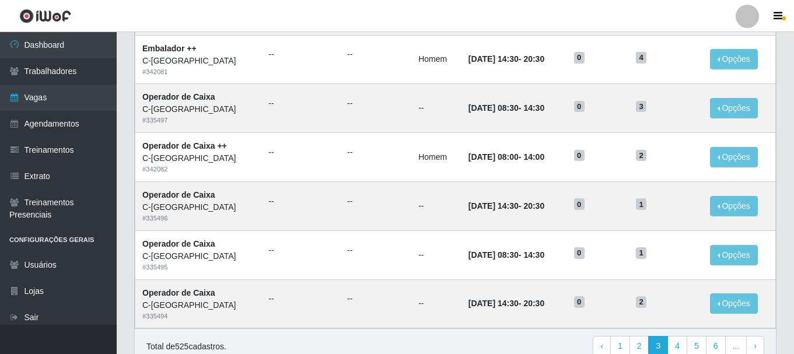
scroll to position [634, 0]
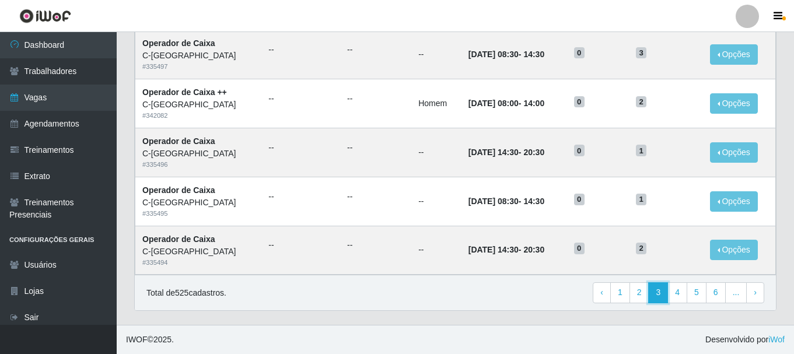
click at [662, 287] on link "3" at bounding box center [658, 292] width 20 height 21
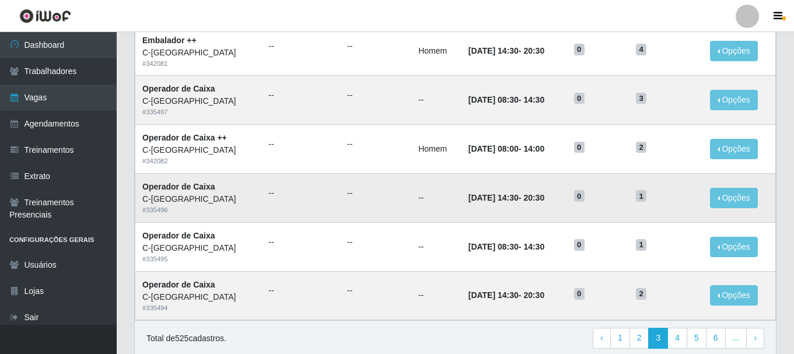
scroll to position [634, 0]
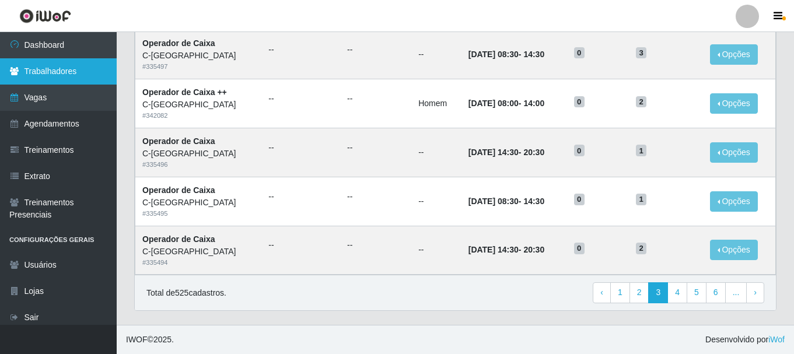
click at [43, 72] on link "Trabalhadores" at bounding box center [58, 71] width 117 height 26
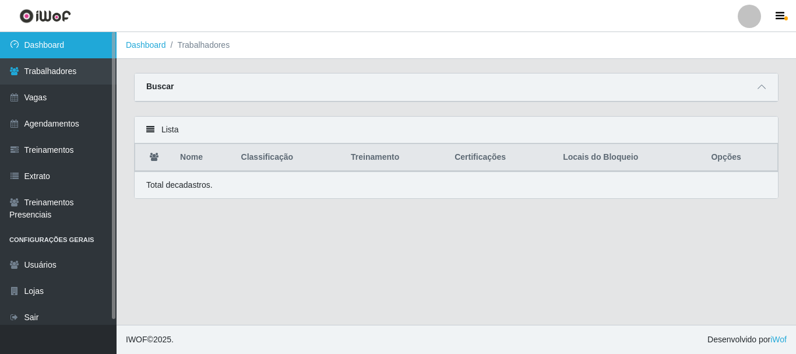
click at [49, 46] on link "Dashboard" at bounding box center [58, 45] width 117 height 26
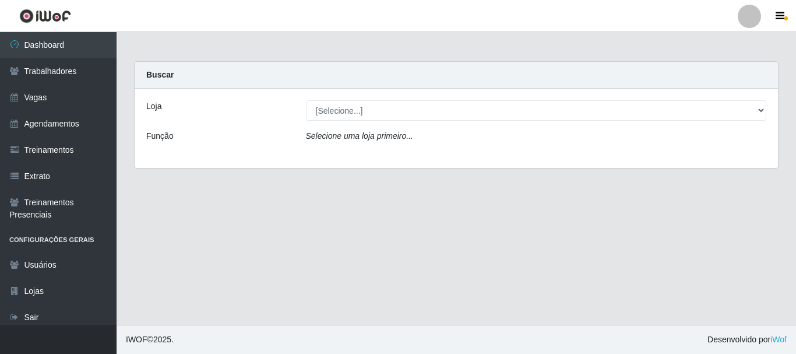
click at [345, 126] on div "Loja [Selecione...] C-ASA Zona Norte Função Selecione uma loja primeiro..." at bounding box center [457, 128] width 644 height 79
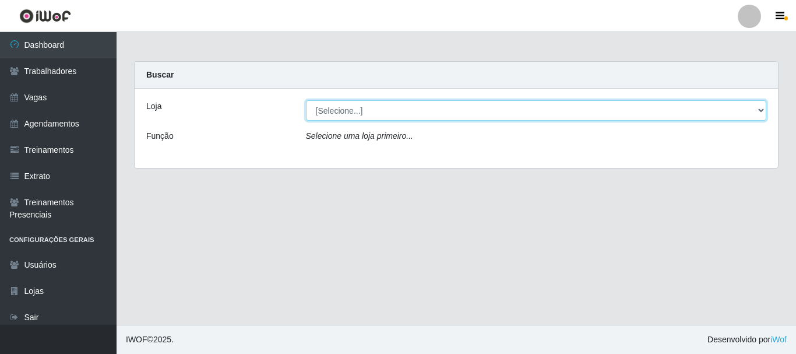
click at [345, 119] on select "[Selecione...] C-ASA [GEOGRAPHIC_DATA]" at bounding box center [536, 110] width 461 height 20
select select "239"
click at [306, 100] on select "[Selecione...] C-ASA [GEOGRAPHIC_DATA]" at bounding box center [536, 110] width 461 height 20
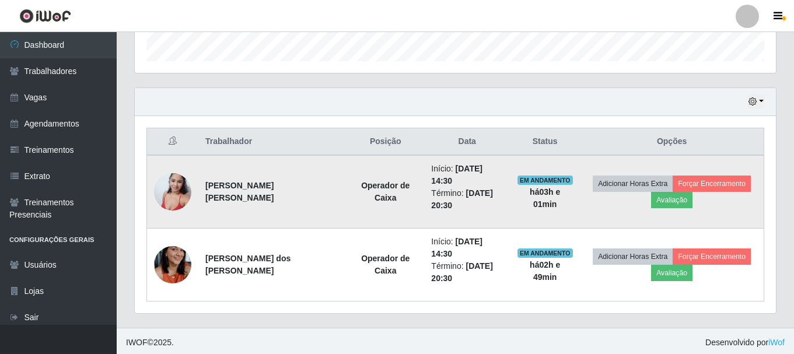
scroll to position [359, 0]
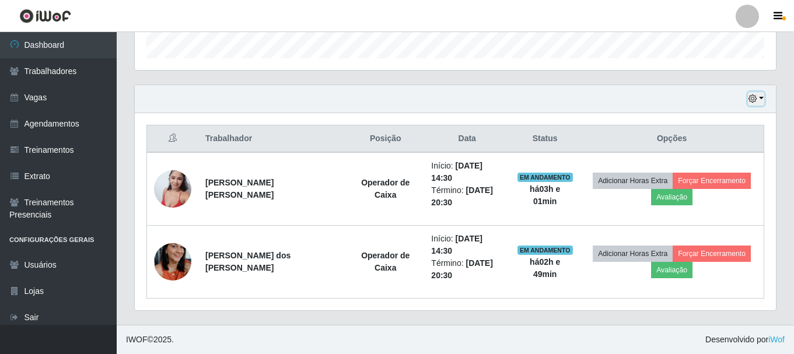
click at [760, 100] on button "button" at bounding box center [755, 98] width 16 height 13
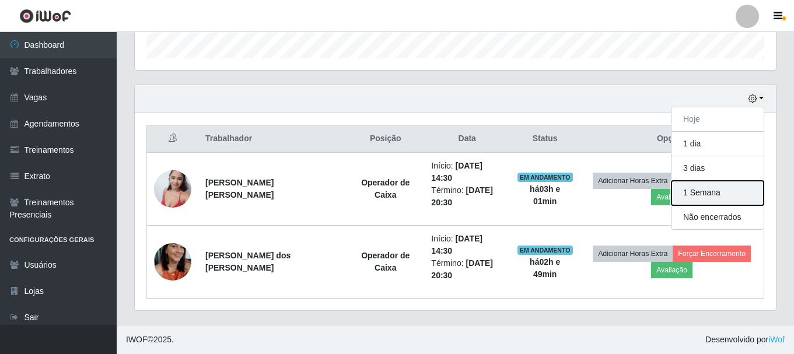
click at [726, 194] on button "1 Semana" at bounding box center [717, 193] width 92 height 24
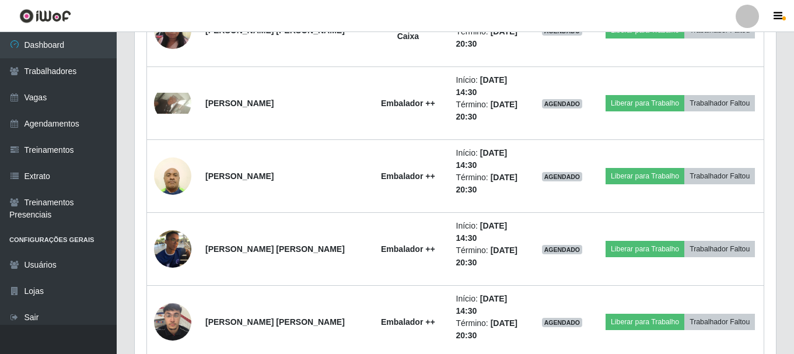
scroll to position [1175, 0]
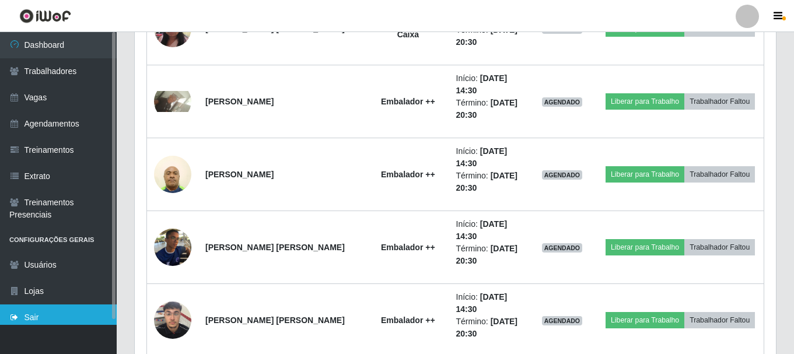
click at [53, 322] on link "Sair" at bounding box center [58, 317] width 117 height 26
